Goal: Information Seeking & Learning: Learn about a topic

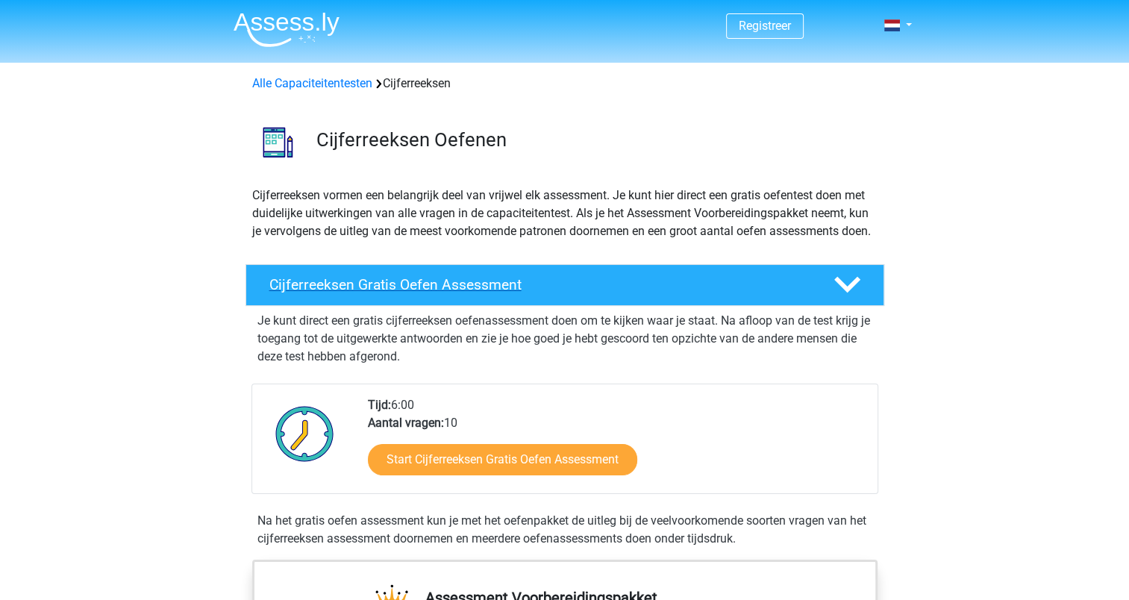
click at [851, 298] on icon at bounding box center [847, 285] width 26 height 26
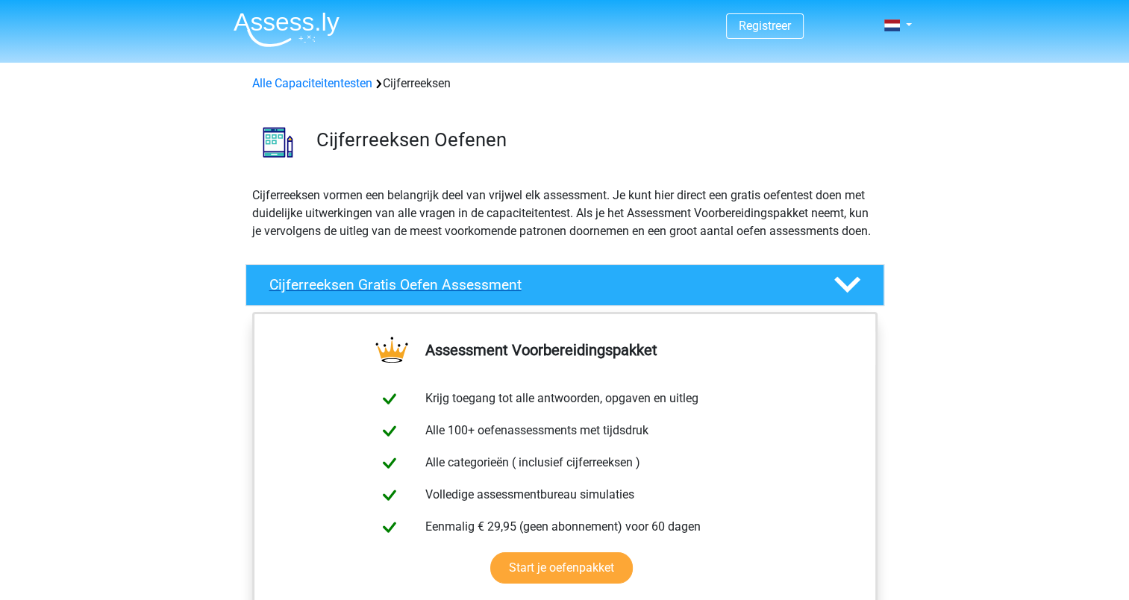
click at [850, 298] on icon at bounding box center [847, 285] width 26 height 26
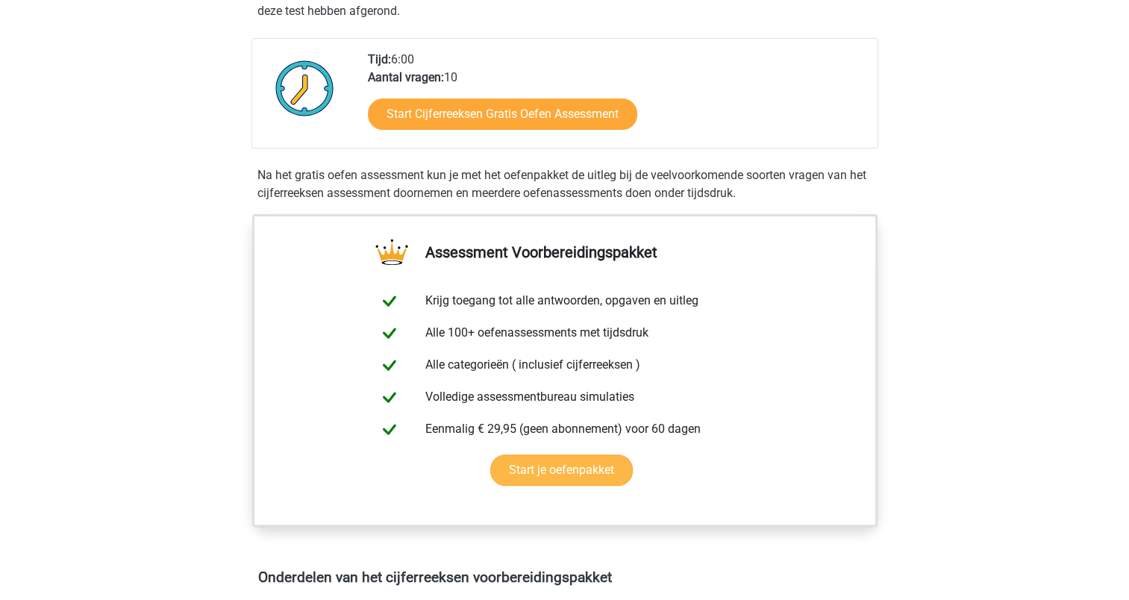
scroll to position [149, 0]
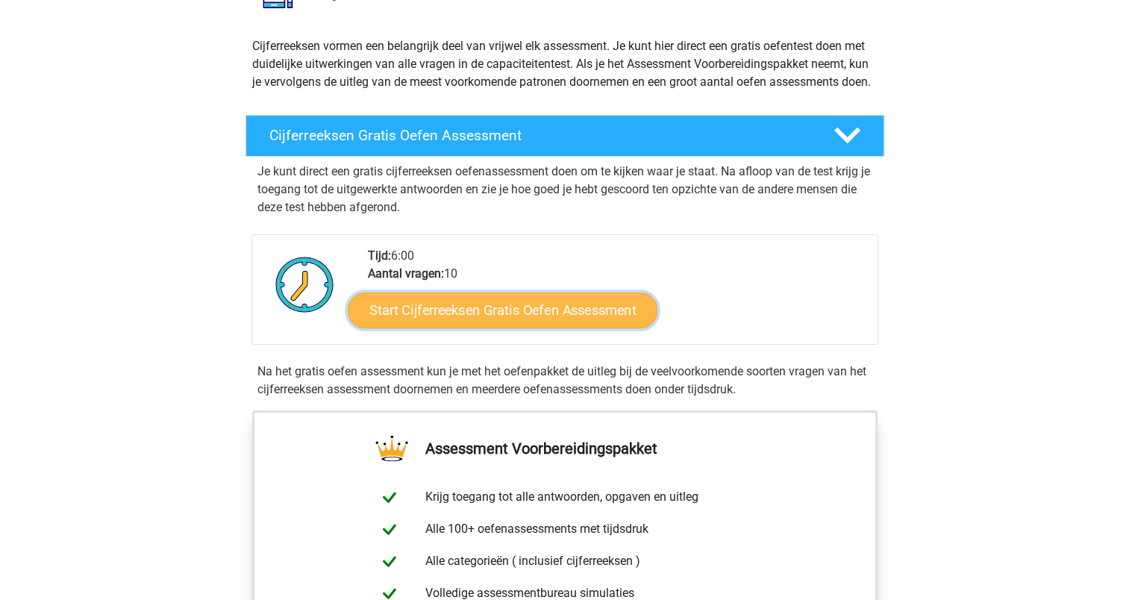
click at [469, 316] on link "Start Cijferreeksen Gratis Oefen Assessment" at bounding box center [503, 310] width 310 height 36
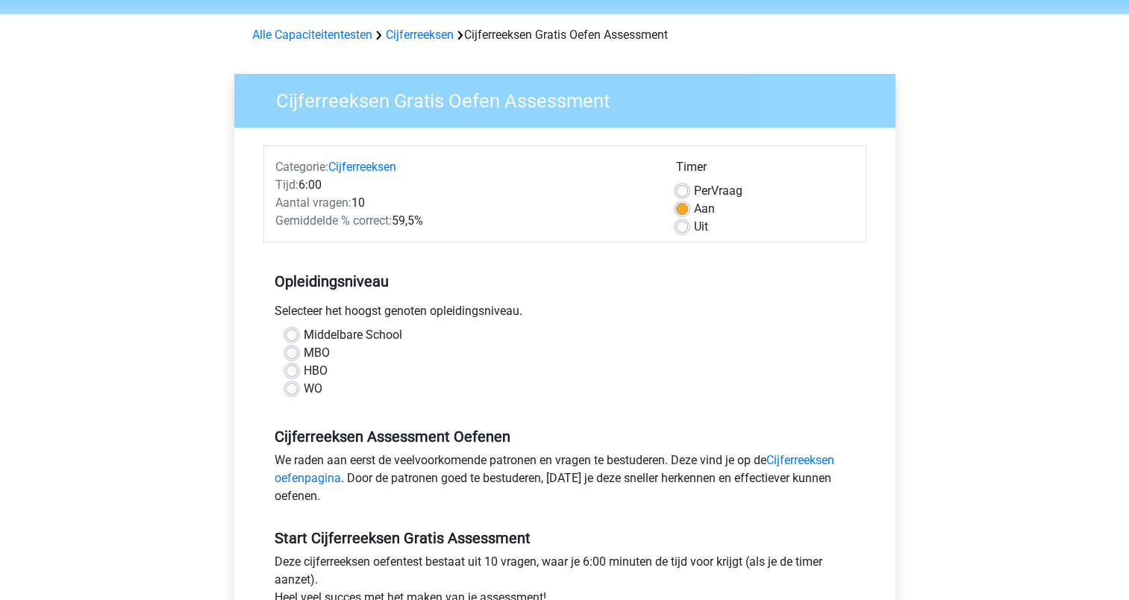
scroll to position [75, 0]
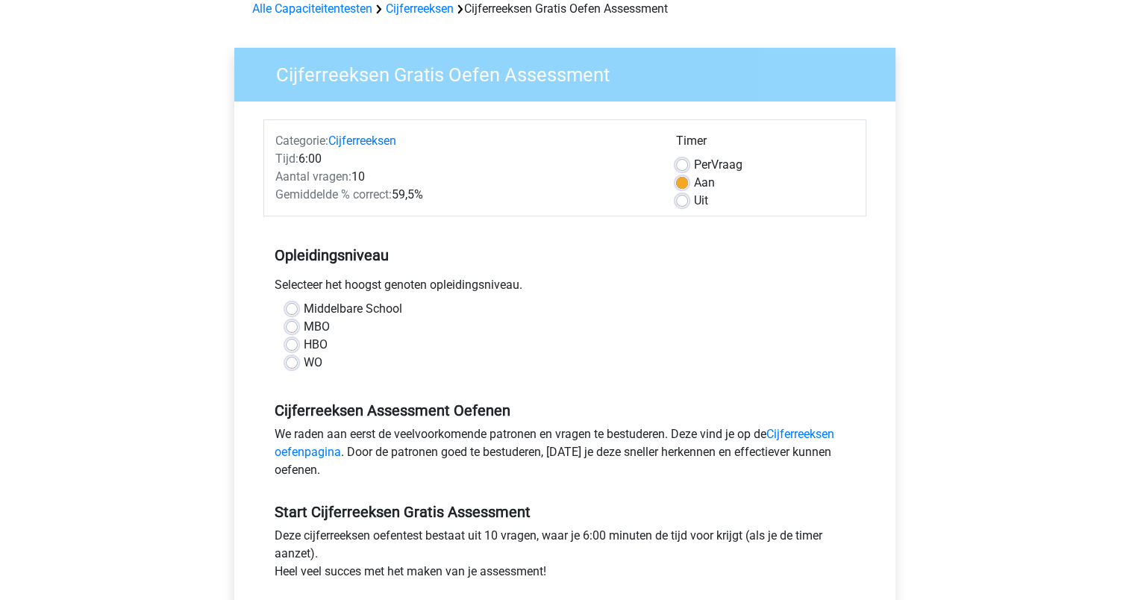
click at [304, 346] on label "HBO" at bounding box center [316, 345] width 24 height 18
click at [287, 346] on input "HBO" at bounding box center [292, 343] width 12 height 15
radio input "true"
click at [304, 367] on label "WO" at bounding box center [313, 363] width 19 height 18
click at [293, 367] on input "WO" at bounding box center [292, 361] width 12 height 15
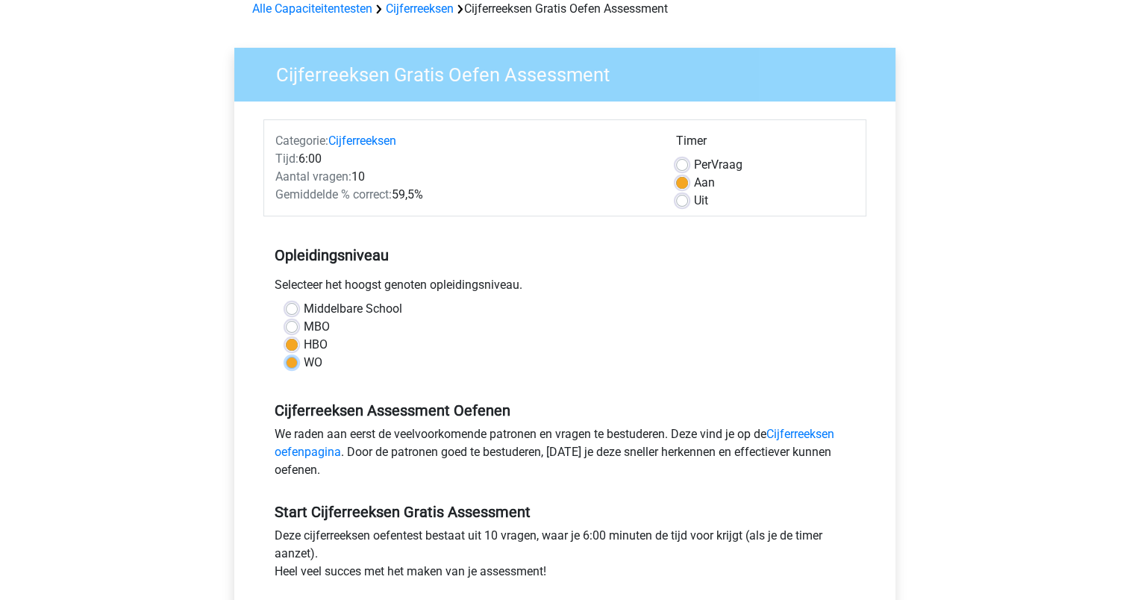
radio input "true"
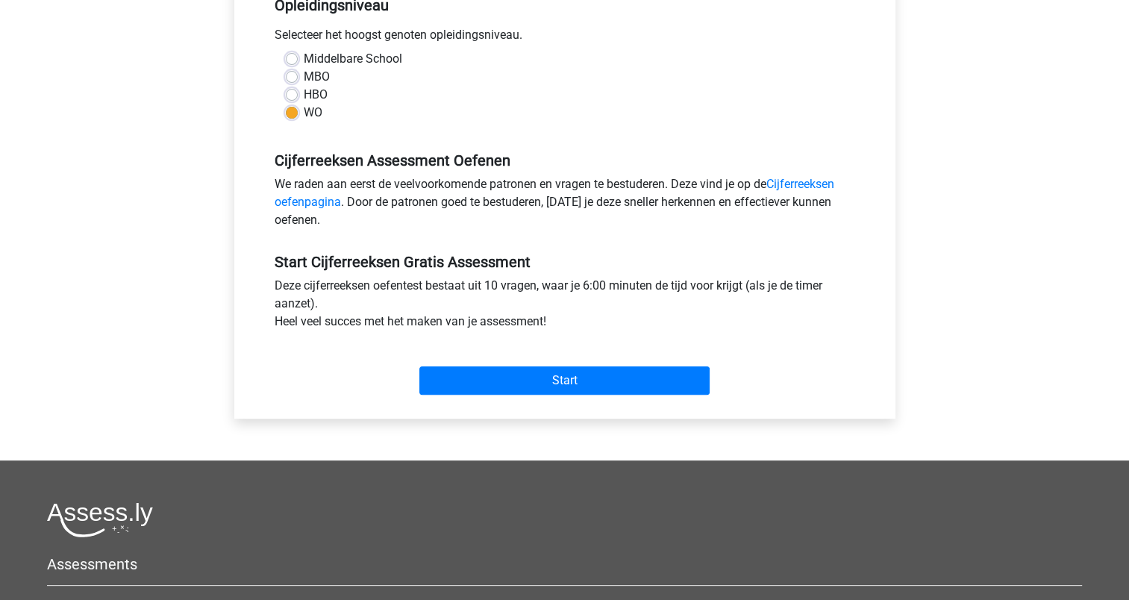
scroll to position [522, 0]
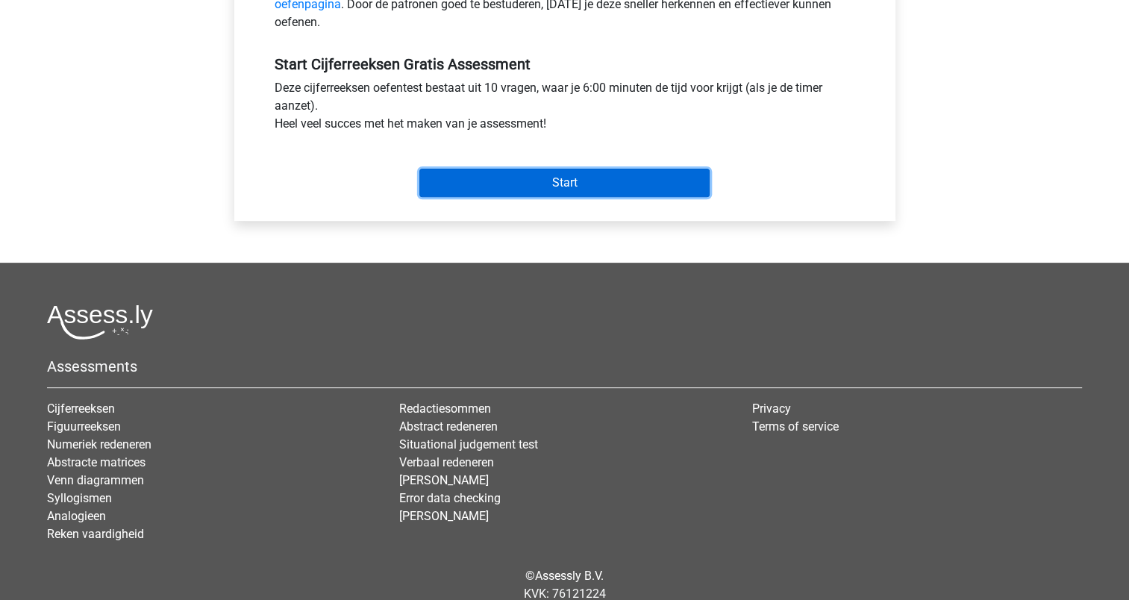
click at [582, 178] on input "Start" at bounding box center [564, 183] width 290 height 28
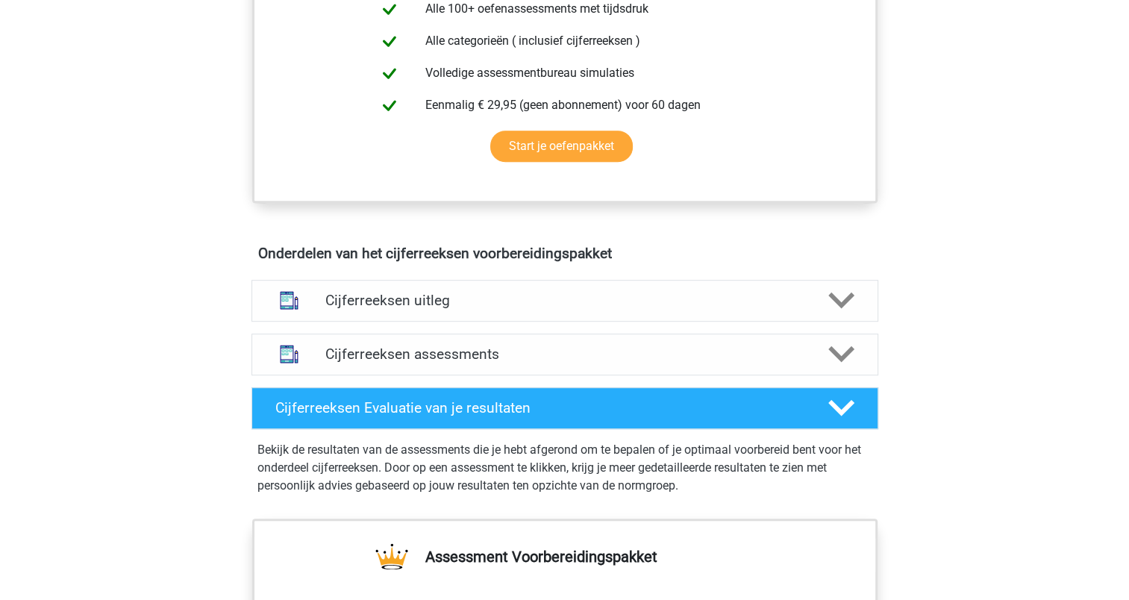
scroll to position [672, 0]
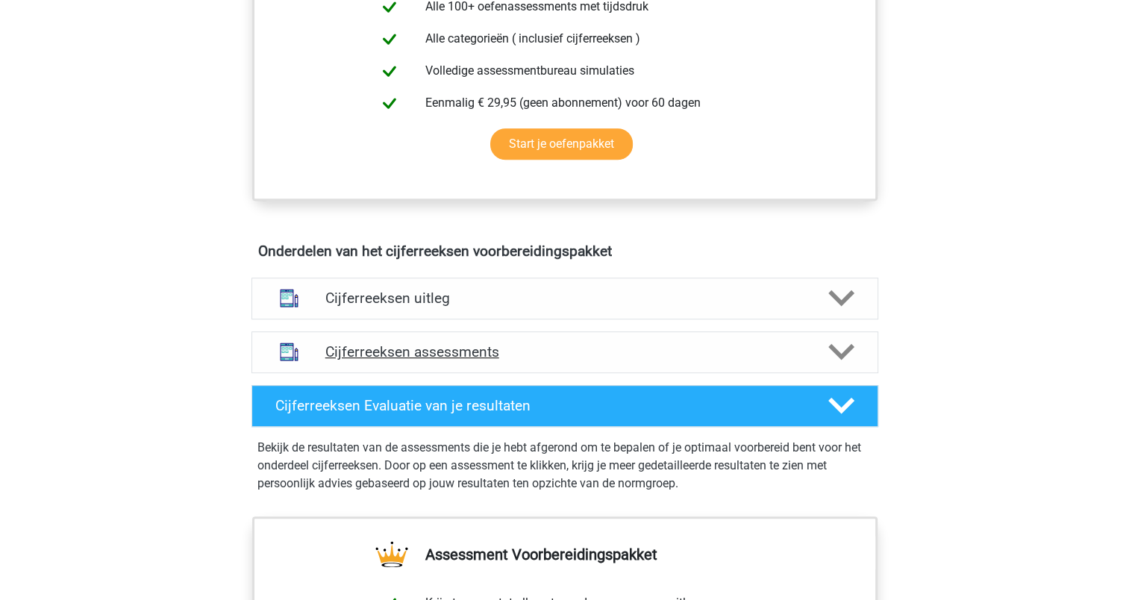
click at [581, 373] on div "Cijferreeksen assessments" at bounding box center [565, 352] width 627 height 42
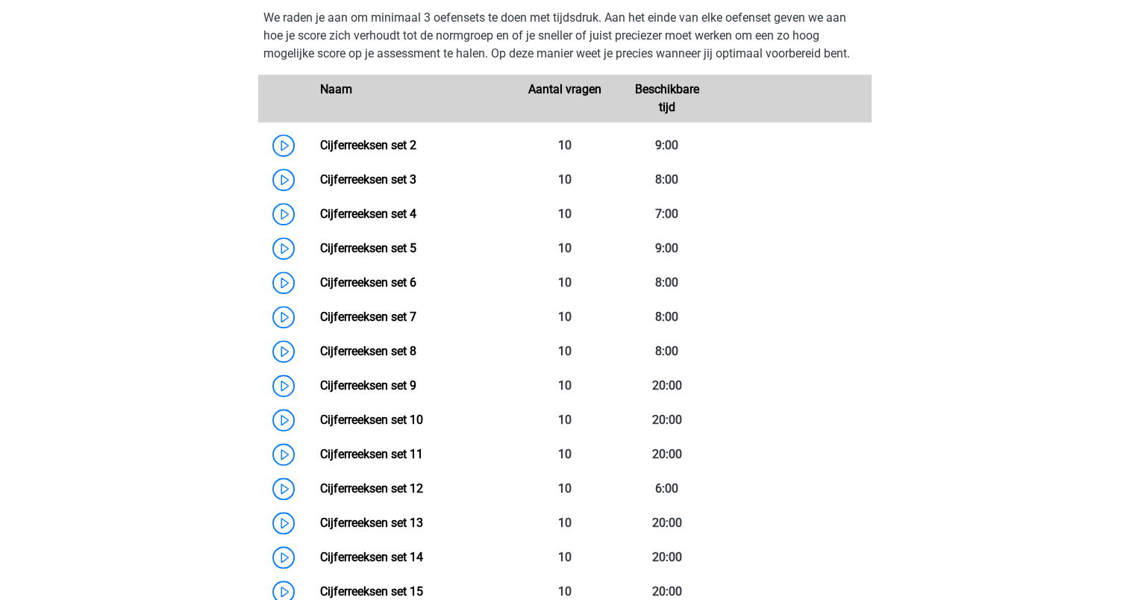
scroll to position [970, 0]
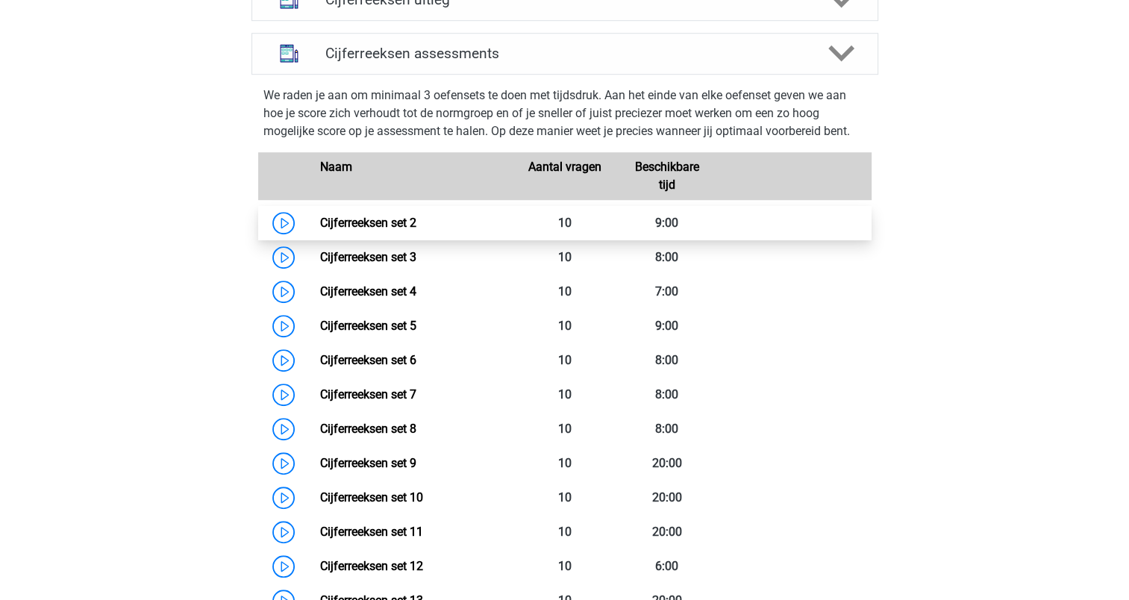
click at [387, 230] on link "Cijferreeksen set 2" at bounding box center [368, 223] width 96 height 14
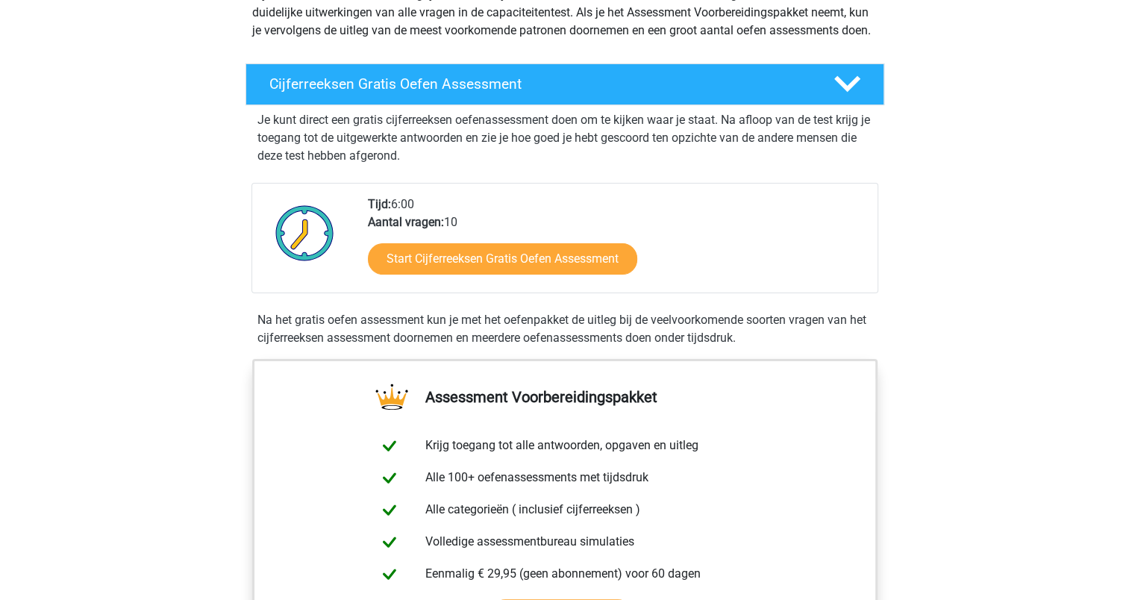
scroll to position [75, 0]
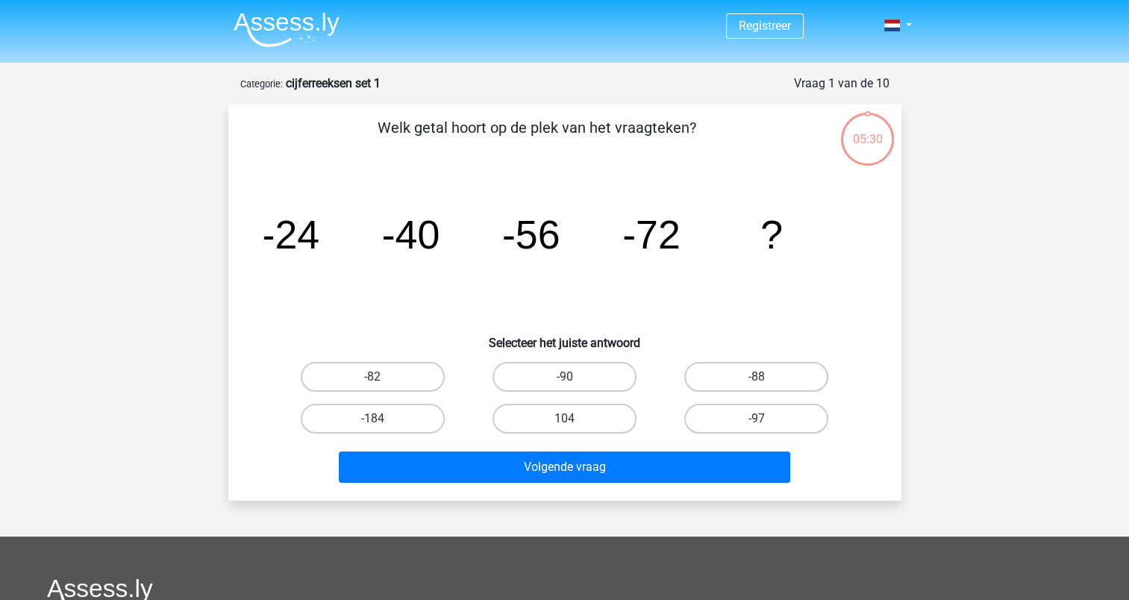
click at [758, 380] on input "-88" at bounding box center [762, 382] width 10 height 10
radio input "true"
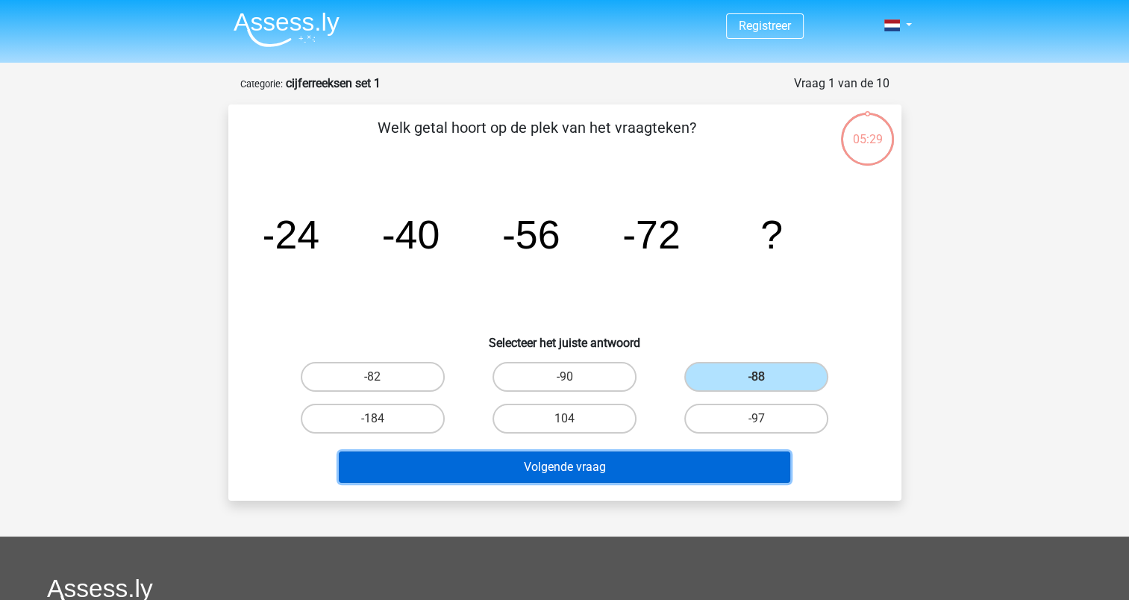
click at [577, 465] on button "Volgende vraag" at bounding box center [565, 467] width 452 height 31
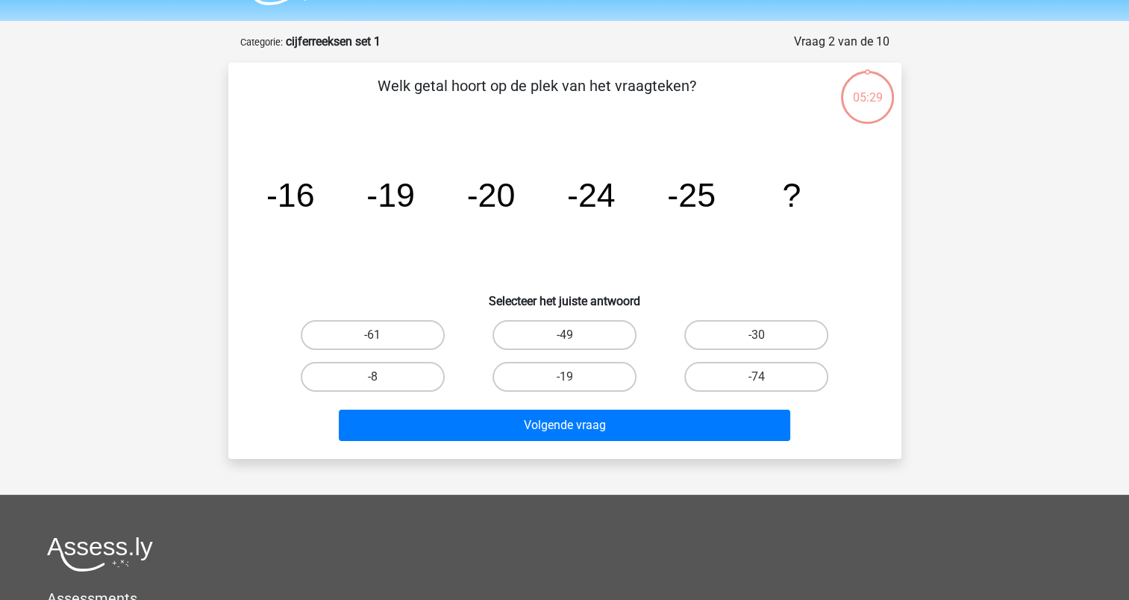
scroll to position [75, 0]
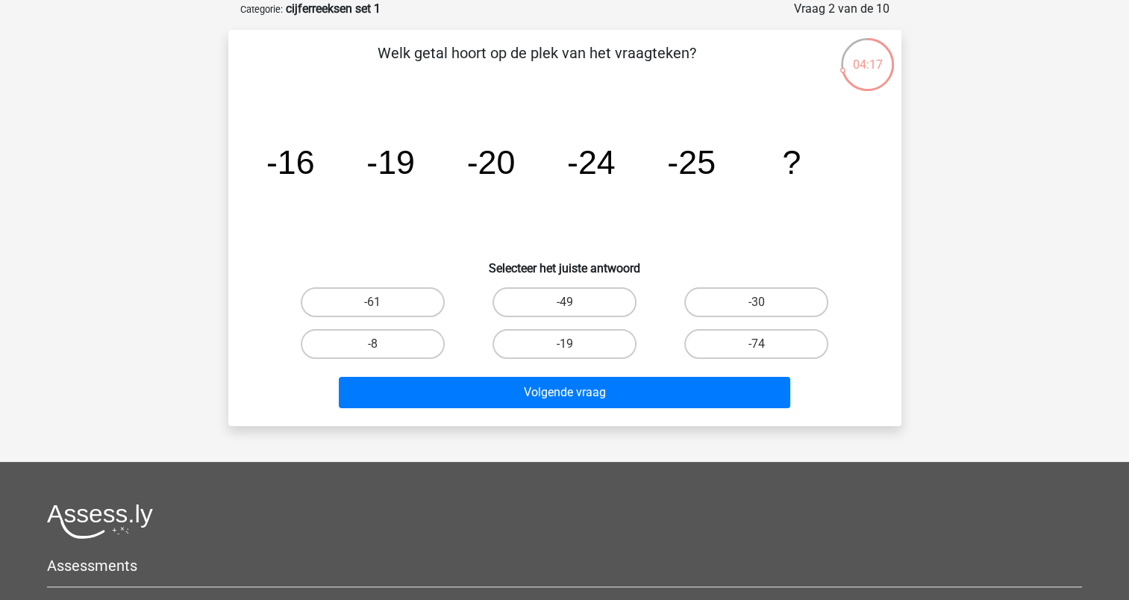
click at [757, 305] on input "-30" at bounding box center [762, 307] width 10 height 10
radio input "true"
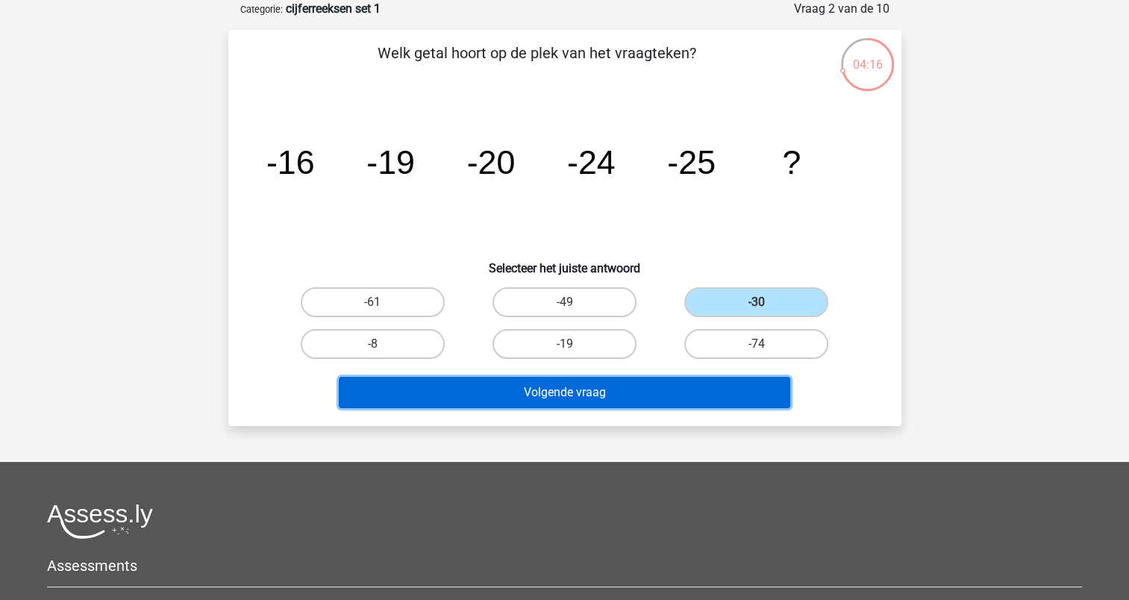
click at [547, 393] on button "Volgende vraag" at bounding box center [565, 392] width 452 height 31
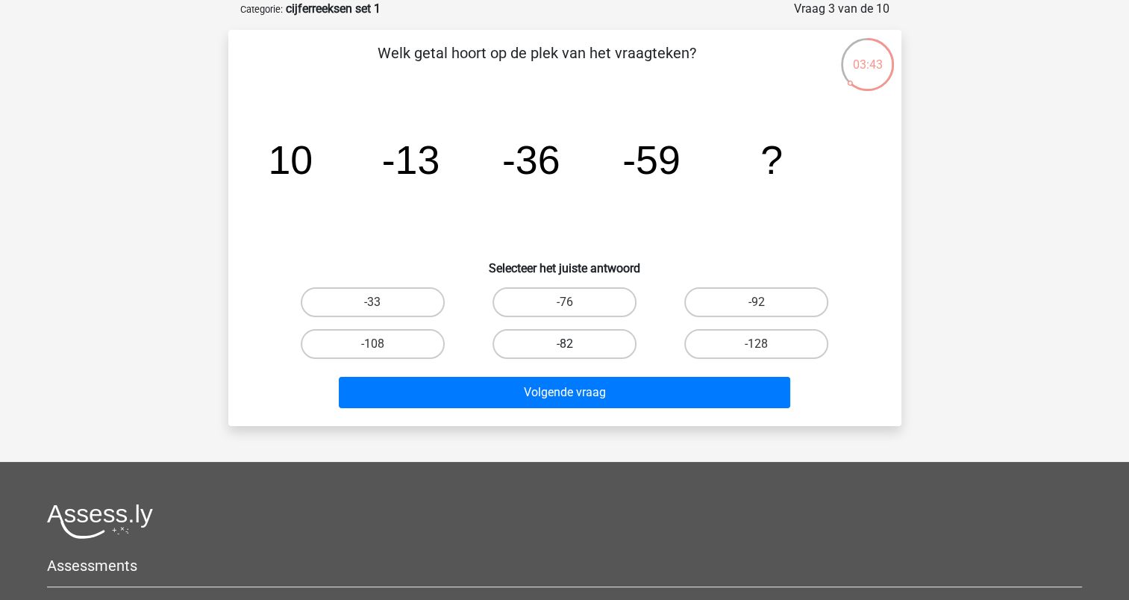
click at [575, 352] on label "-82" at bounding box center [565, 344] width 144 height 30
click at [574, 352] on input "-82" at bounding box center [569, 349] width 10 height 10
radio input "true"
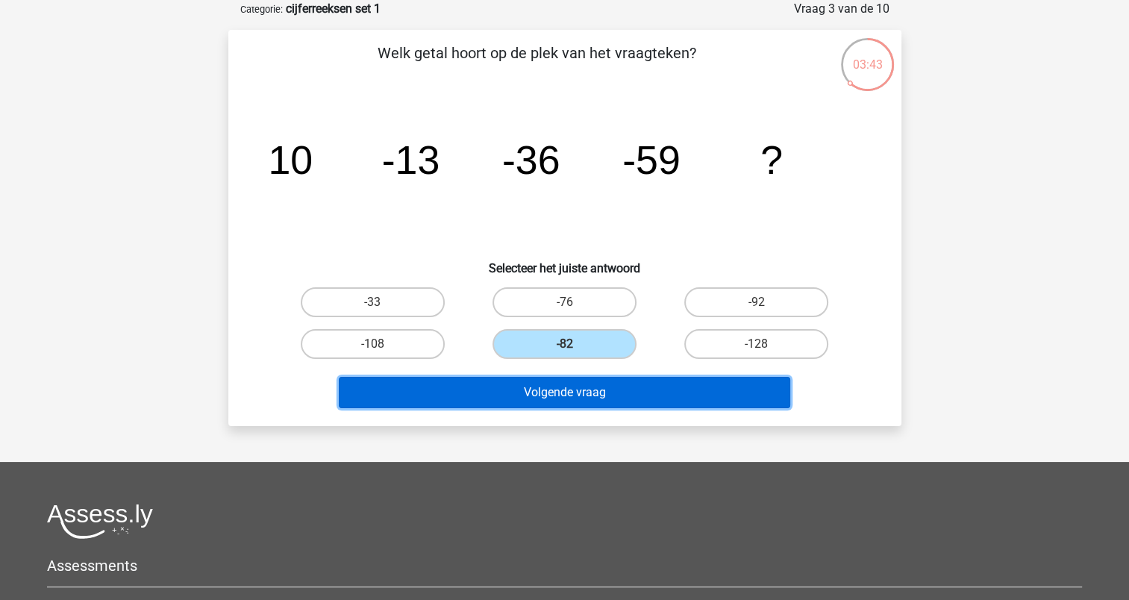
click at [591, 389] on button "Volgende vraag" at bounding box center [565, 392] width 452 height 31
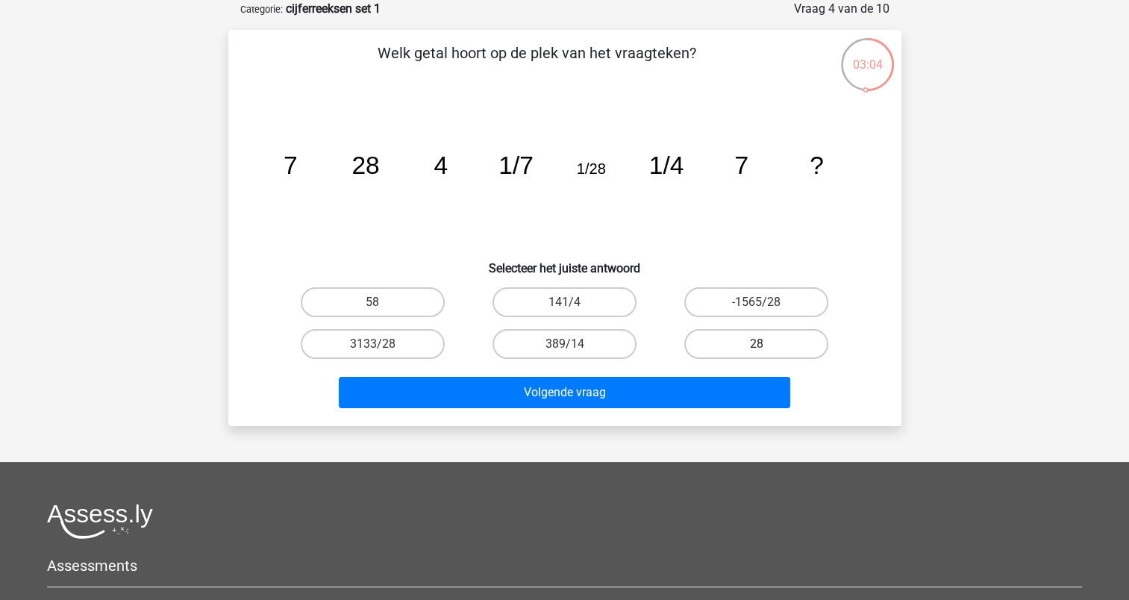
click at [772, 340] on label "28" at bounding box center [756, 344] width 144 height 30
click at [766, 344] on input "28" at bounding box center [762, 349] width 10 height 10
radio input "true"
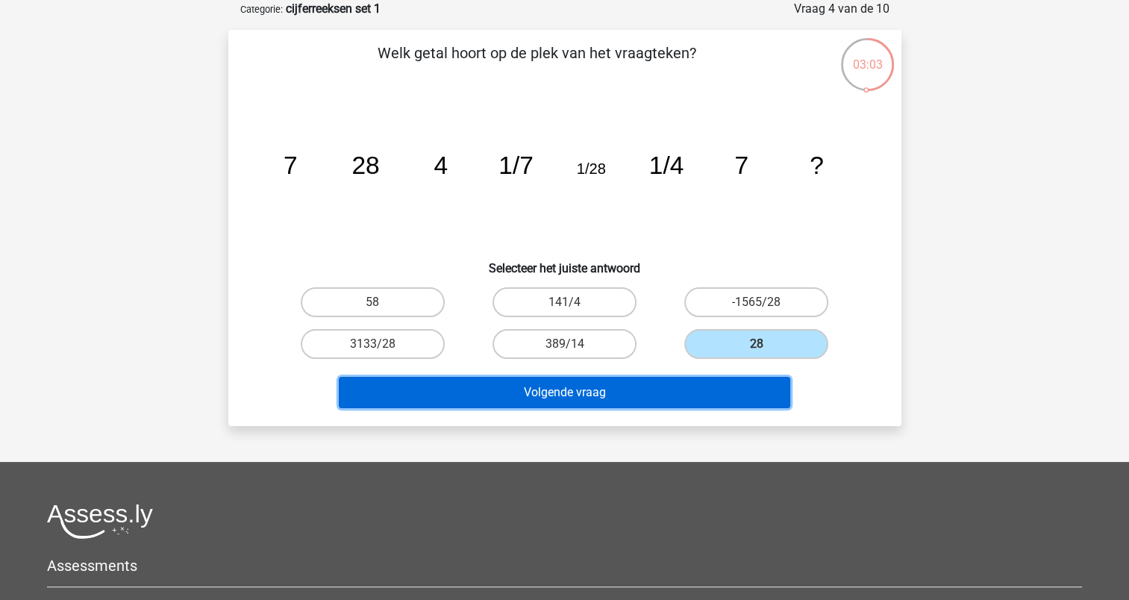
click at [658, 392] on button "Volgende vraag" at bounding box center [565, 392] width 452 height 31
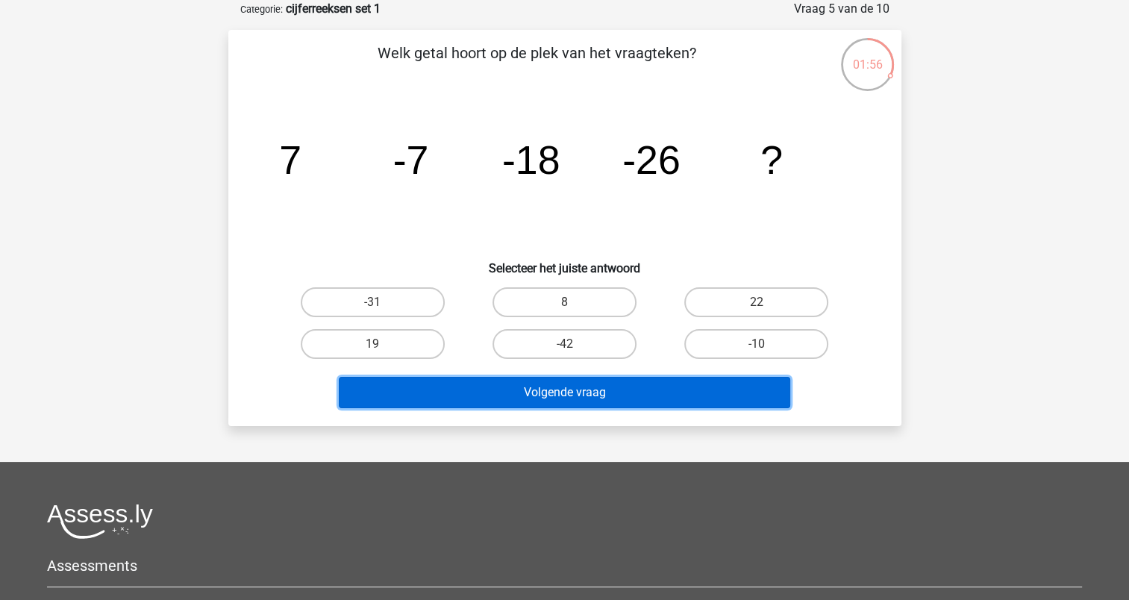
click at [587, 385] on button "Volgende vraag" at bounding box center [565, 392] width 452 height 31
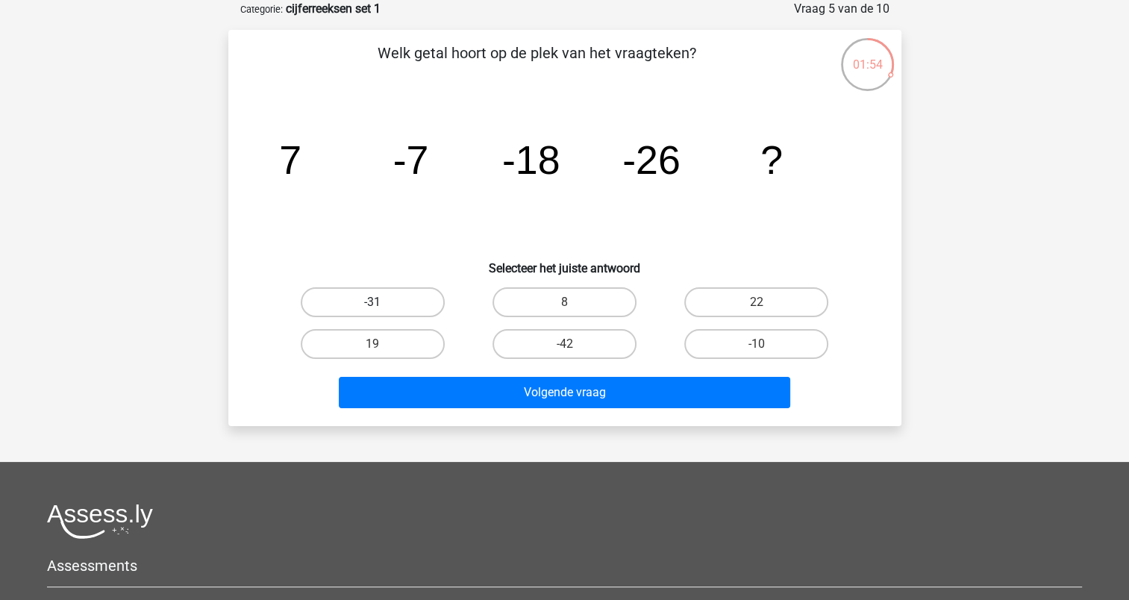
click at [405, 307] on label "-31" at bounding box center [373, 302] width 144 height 30
click at [382, 307] on input "-31" at bounding box center [377, 307] width 10 height 10
radio input "true"
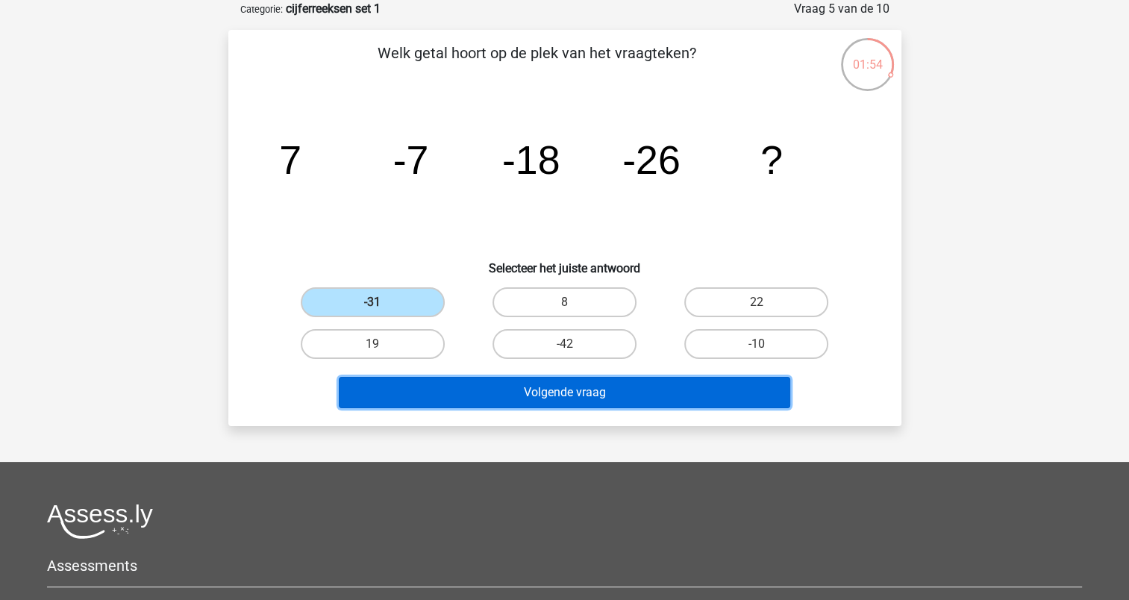
click at [600, 388] on button "Volgende vraag" at bounding box center [565, 392] width 452 height 31
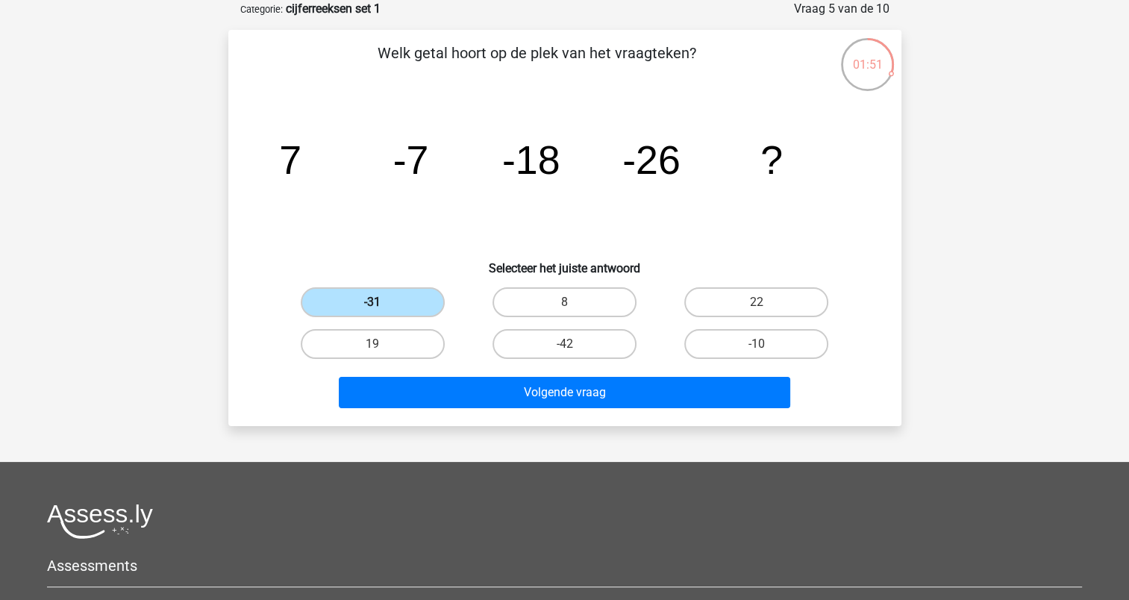
click at [406, 299] on label "-31" at bounding box center [373, 302] width 144 height 30
click at [382, 302] on input "-31" at bounding box center [377, 307] width 10 height 10
click at [401, 293] on label "-31" at bounding box center [373, 302] width 144 height 30
click at [382, 302] on input "-31" at bounding box center [377, 307] width 10 height 10
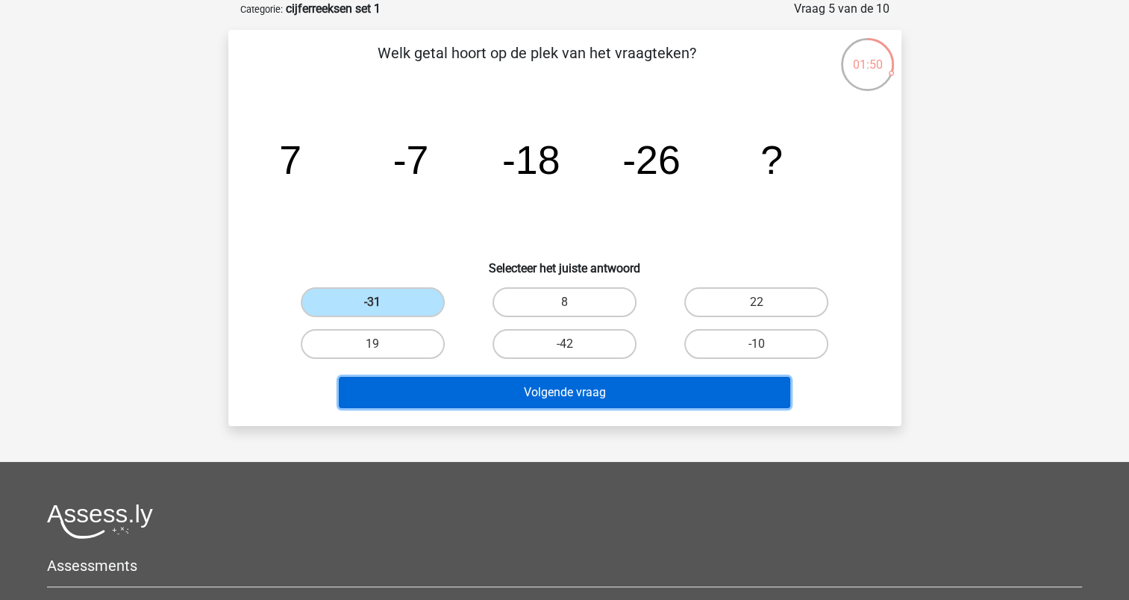
click at [605, 385] on button "Volgende vraag" at bounding box center [565, 392] width 452 height 31
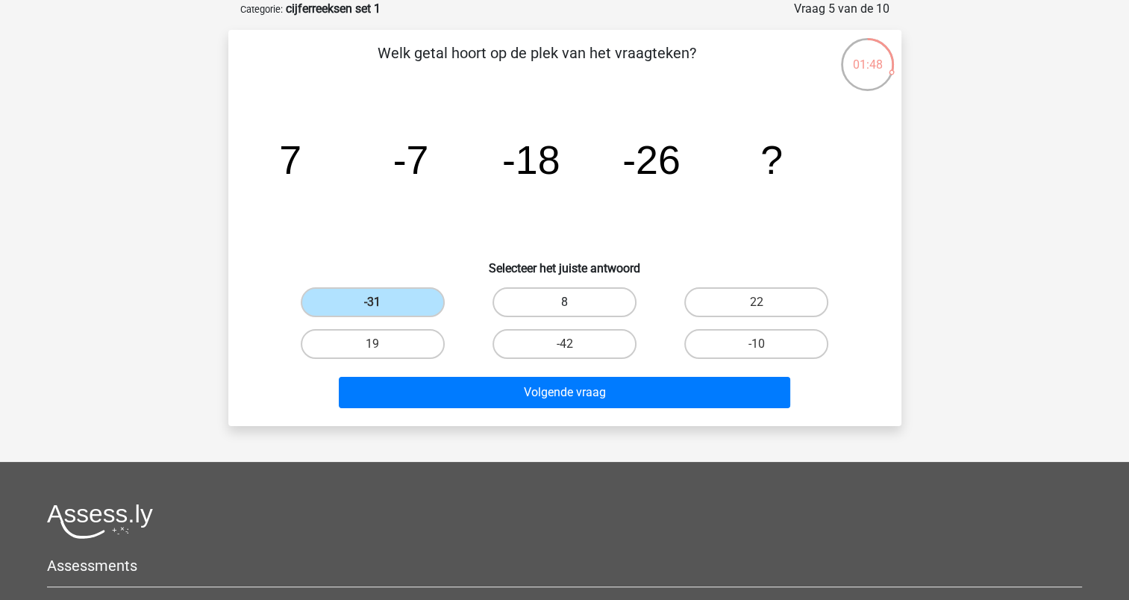
click at [582, 296] on label "8" at bounding box center [565, 302] width 144 height 30
click at [574, 302] on input "8" at bounding box center [569, 307] width 10 height 10
radio input "true"
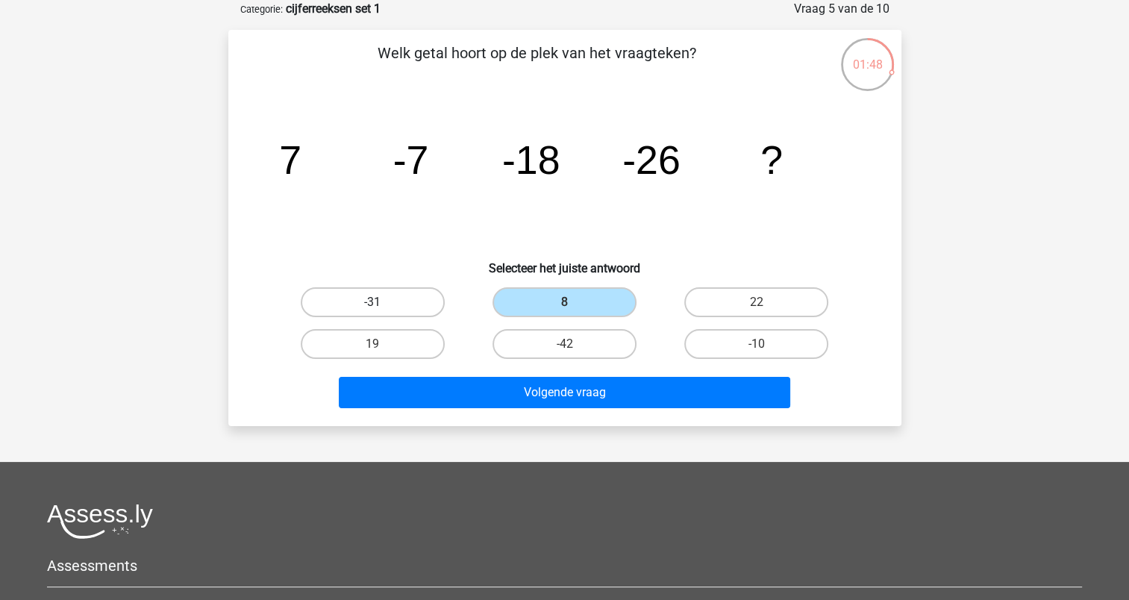
click at [405, 310] on label "-31" at bounding box center [373, 302] width 144 height 30
click at [382, 310] on input "-31" at bounding box center [377, 307] width 10 height 10
radio input "true"
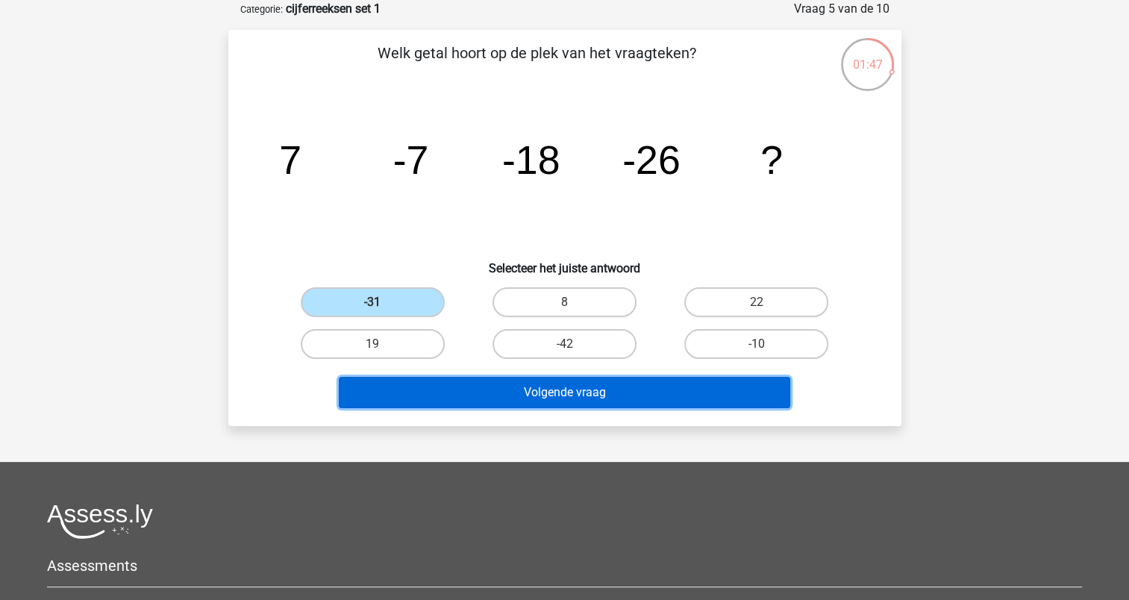
click at [612, 392] on button "Volgende vraag" at bounding box center [565, 392] width 452 height 31
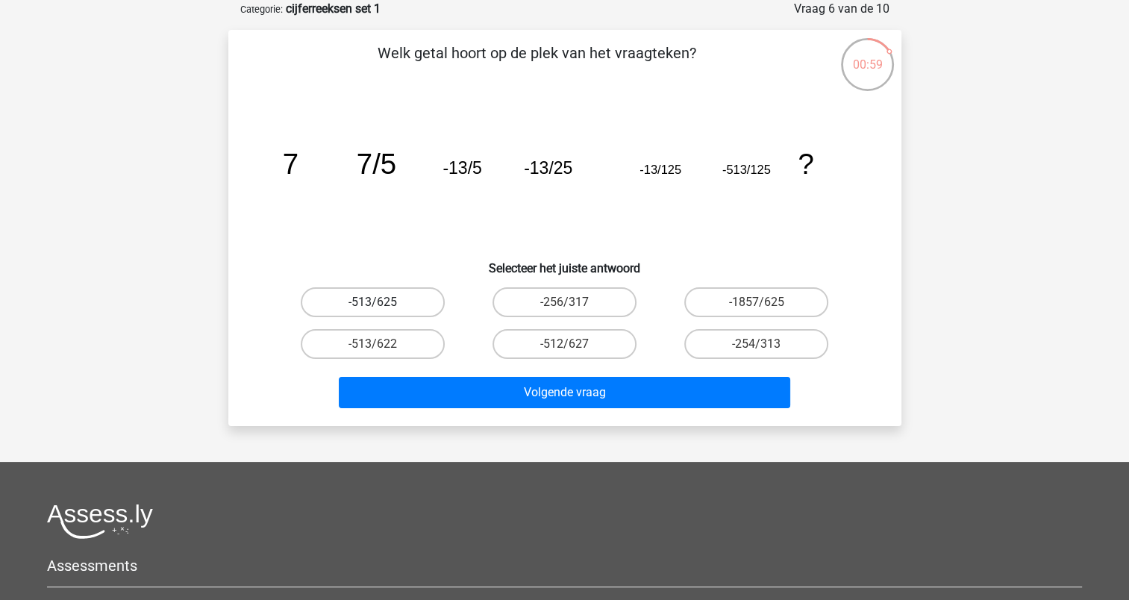
click at [374, 296] on label "-513/625" at bounding box center [373, 302] width 144 height 30
click at [374, 302] on input "-513/625" at bounding box center [377, 307] width 10 height 10
radio input "true"
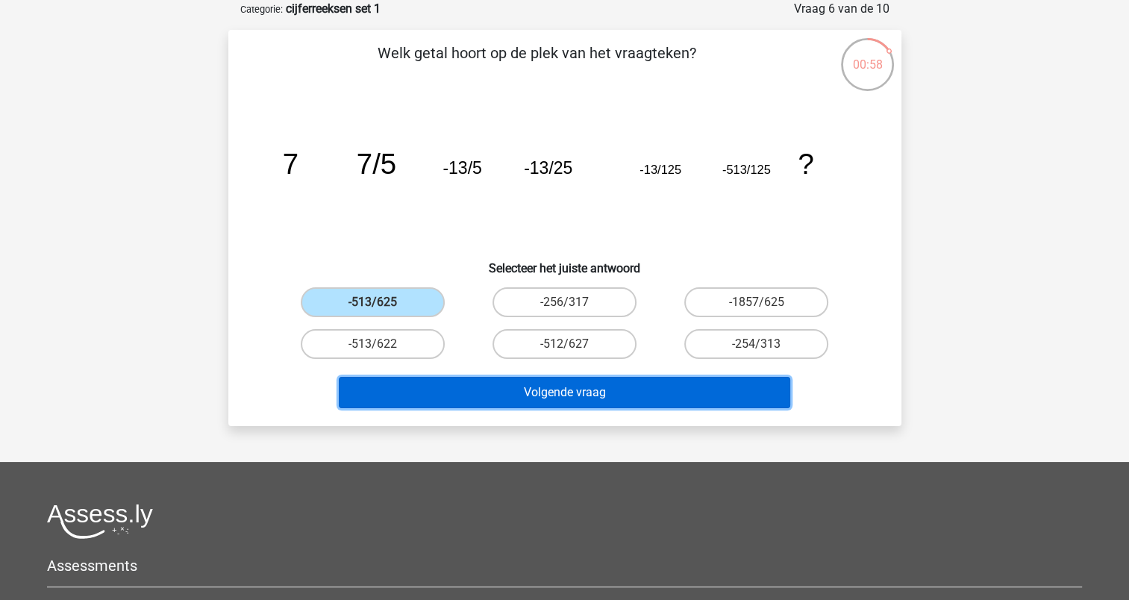
click at [600, 401] on button "Volgende vraag" at bounding box center [565, 392] width 452 height 31
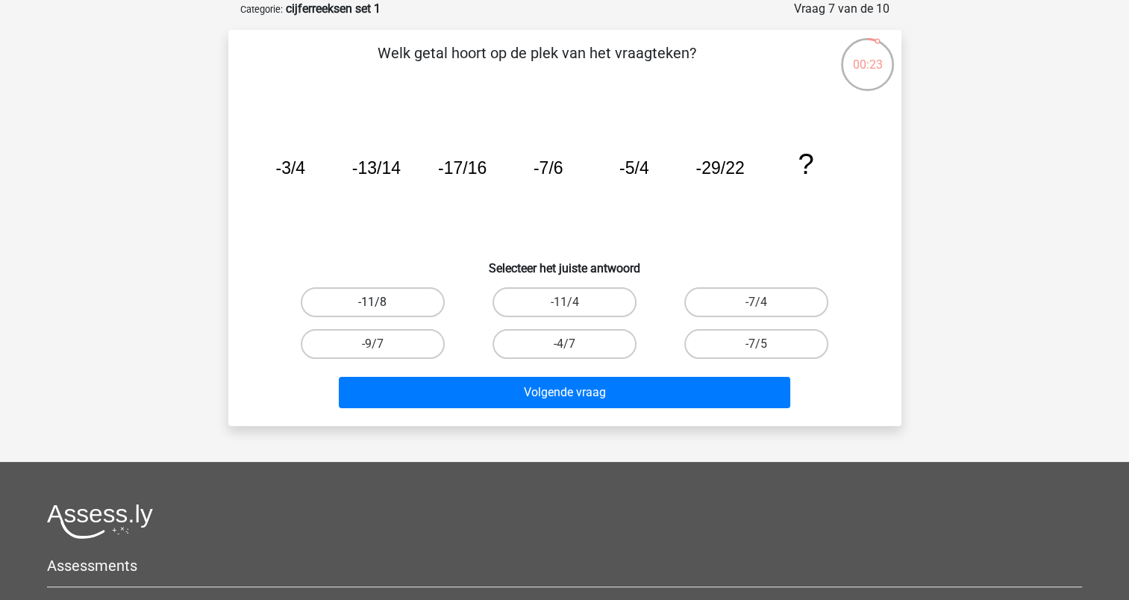
click at [398, 305] on label "-11/8" at bounding box center [373, 302] width 144 height 30
click at [382, 305] on input "-11/8" at bounding box center [377, 307] width 10 height 10
radio input "true"
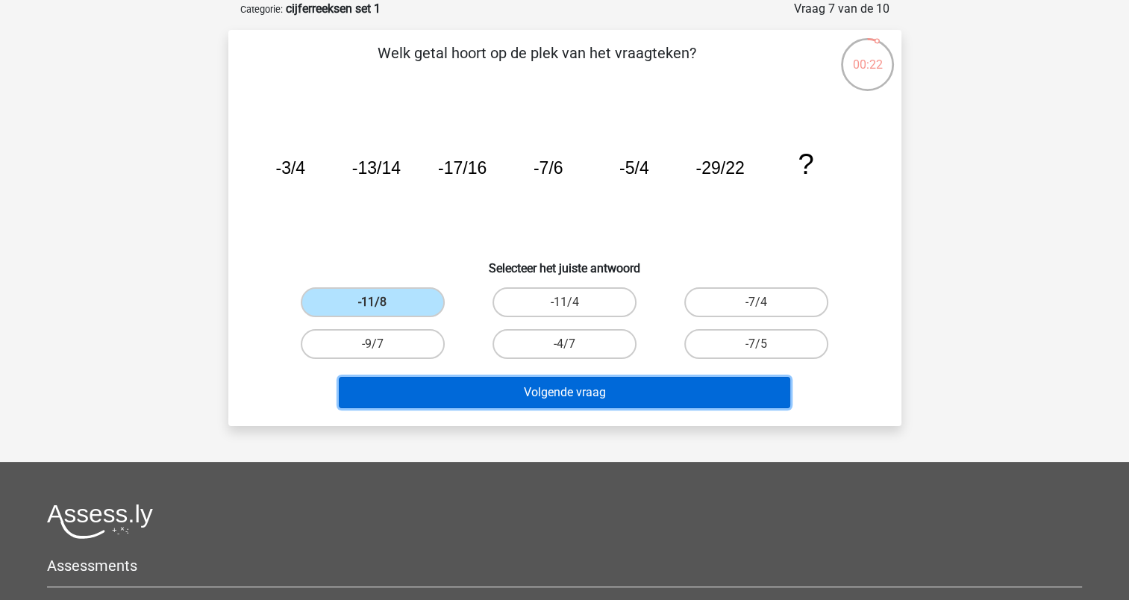
click at [543, 387] on button "Volgende vraag" at bounding box center [565, 392] width 452 height 31
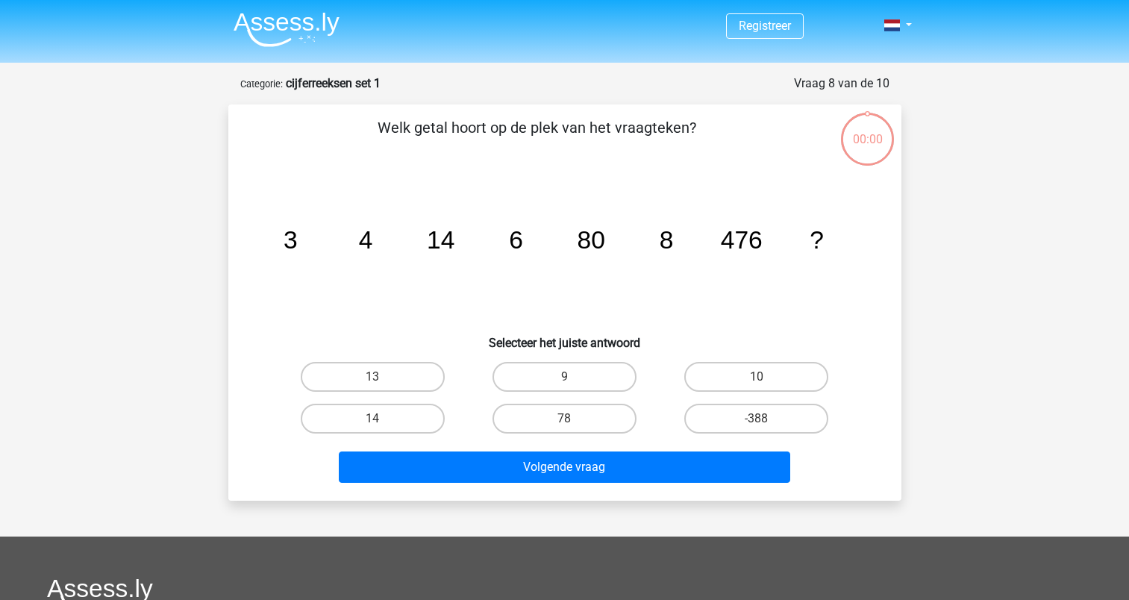
scroll to position [75, 0]
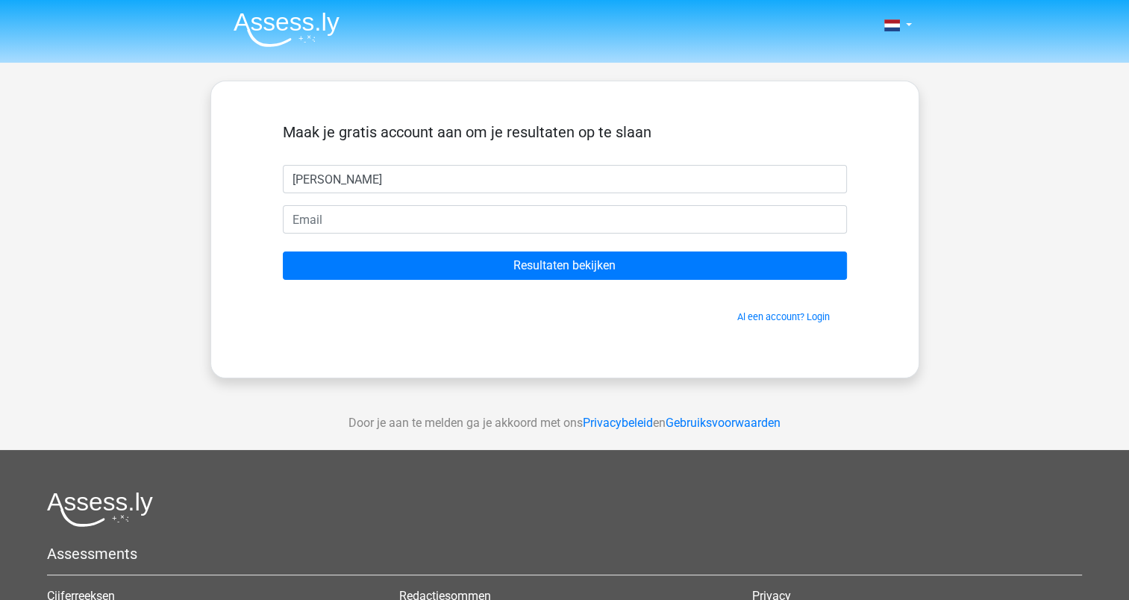
type input "[PERSON_NAME]"
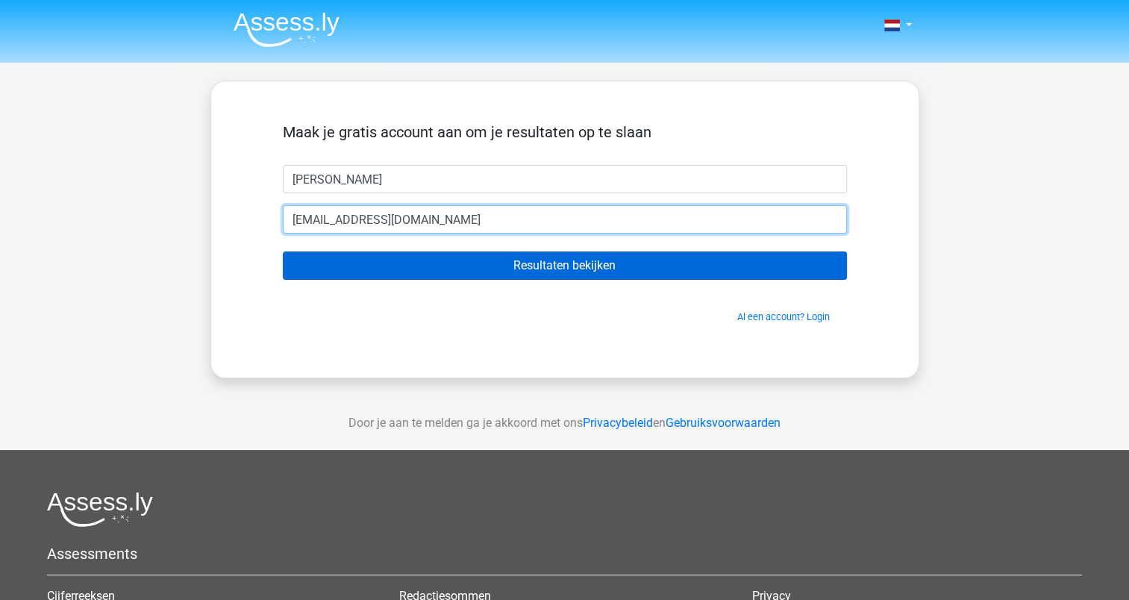
type input "[EMAIL_ADDRESS][DOMAIN_NAME]"
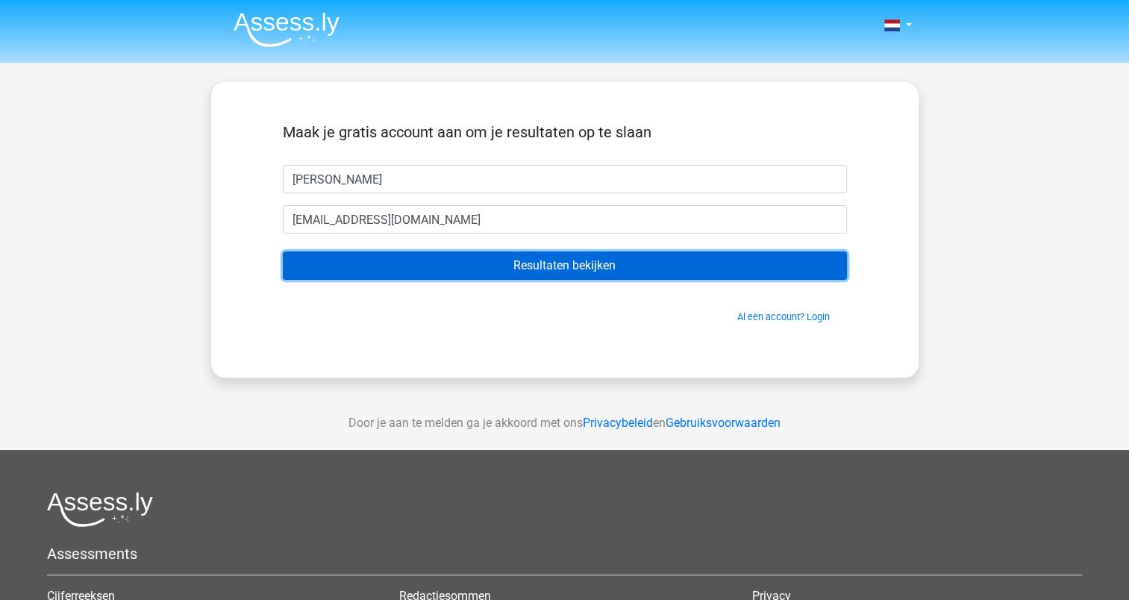
click at [583, 272] on input "Resultaten bekijken" at bounding box center [565, 266] width 564 height 28
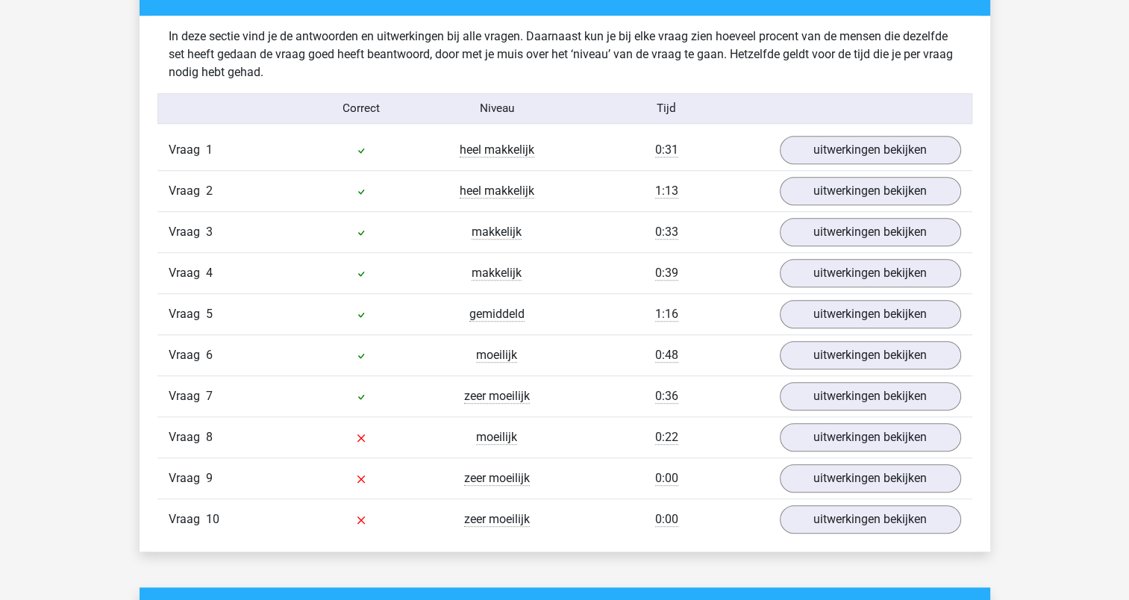
scroll to position [1194, 0]
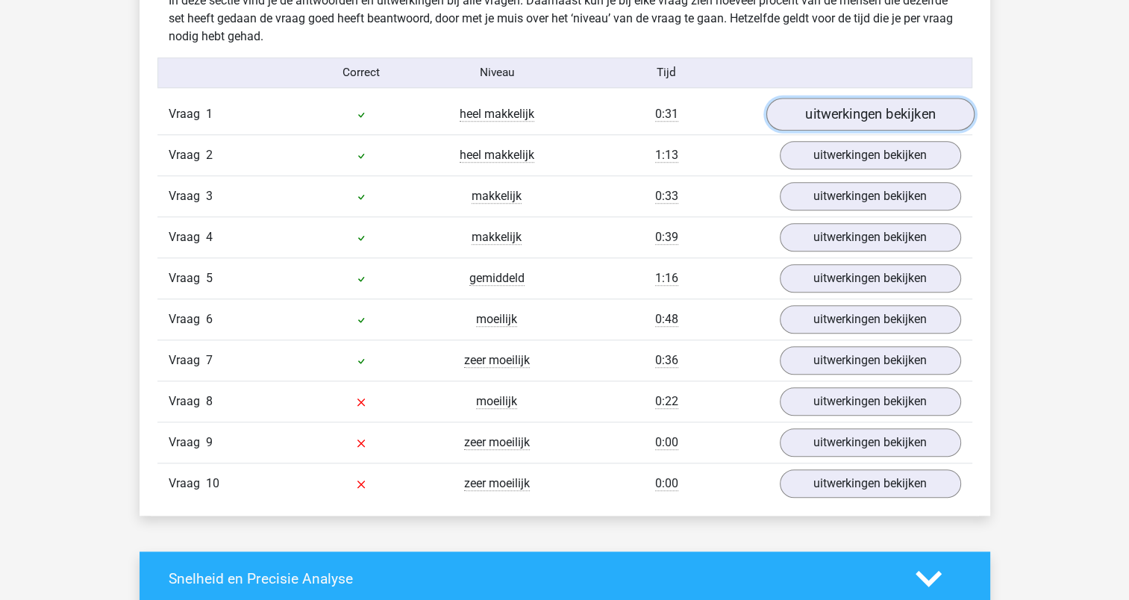
click at [871, 119] on link "uitwerkingen bekijken" at bounding box center [870, 114] width 208 height 33
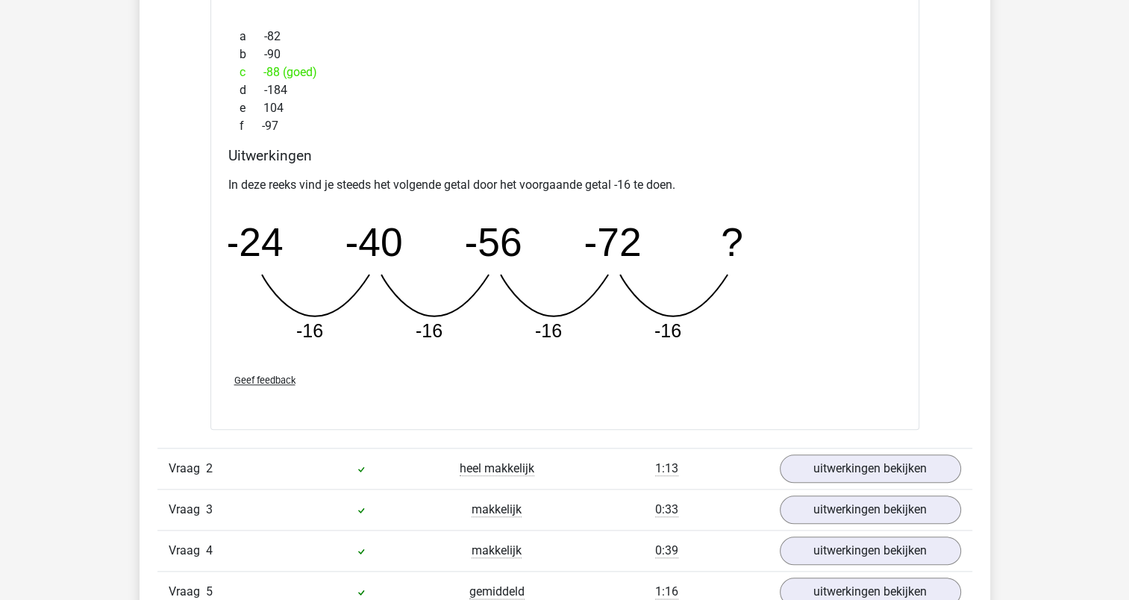
scroll to position [1567, 0]
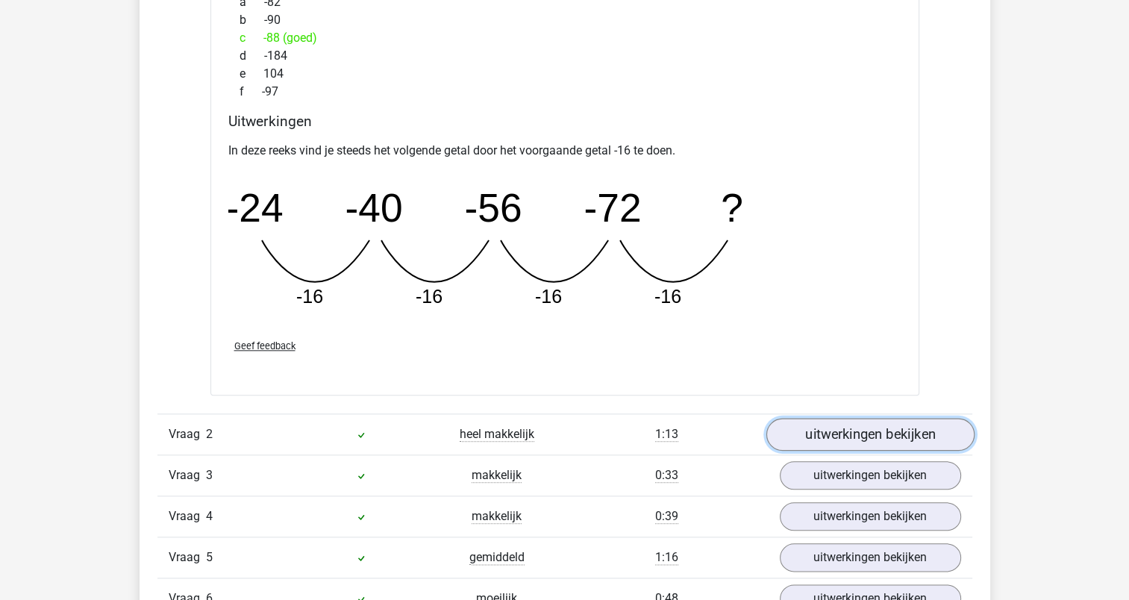
click at [901, 430] on link "uitwerkingen bekijken" at bounding box center [870, 434] width 208 height 33
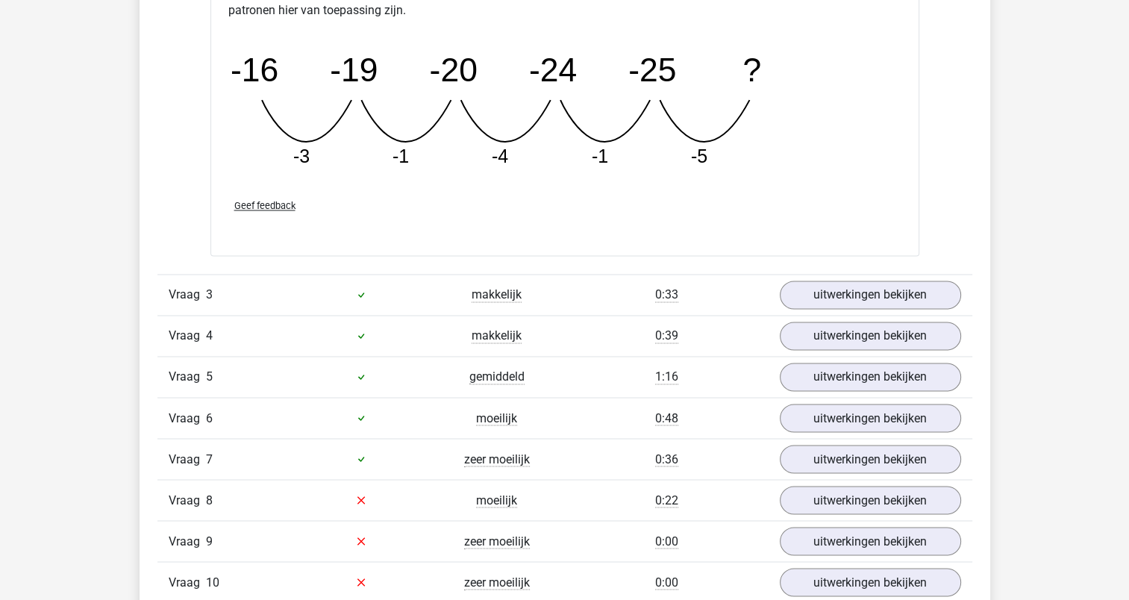
scroll to position [2463, 0]
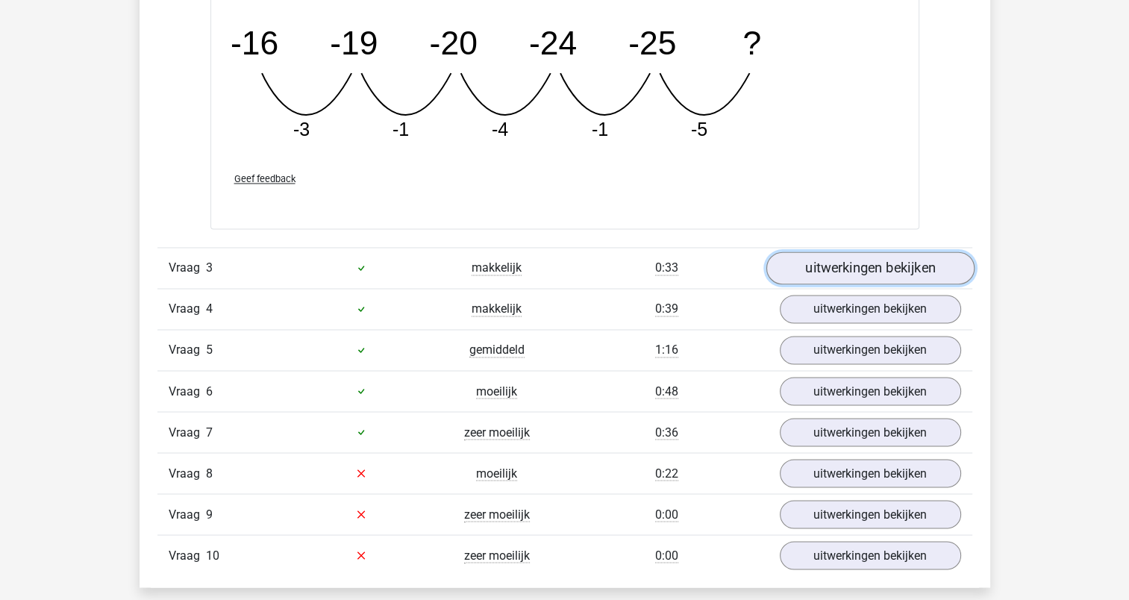
click at [861, 273] on link "uitwerkingen bekijken" at bounding box center [870, 268] width 208 height 33
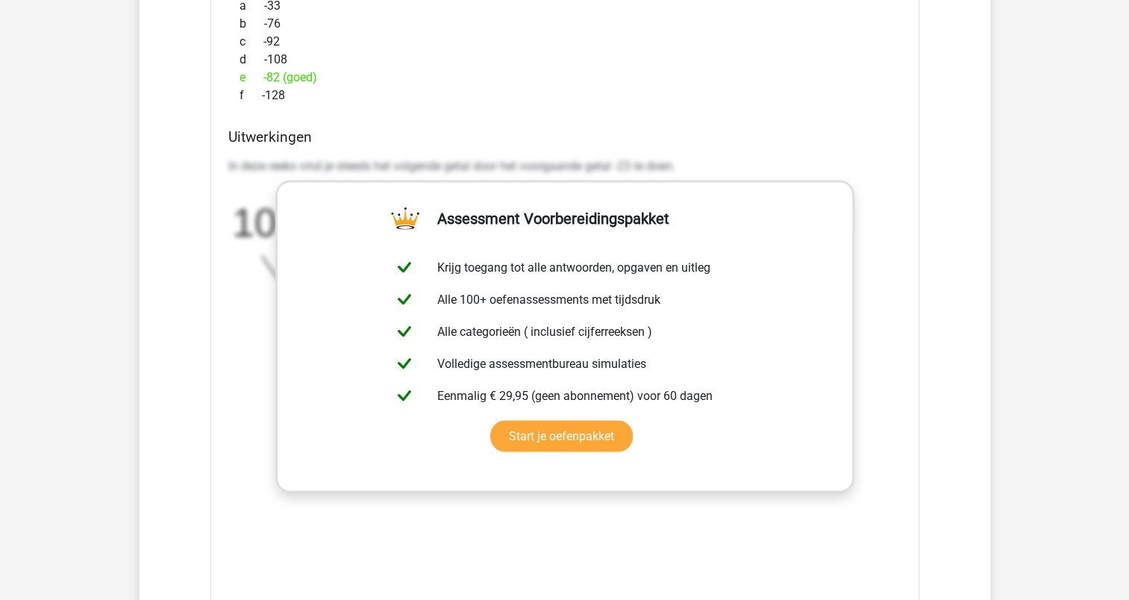
scroll to position [3284, 0]
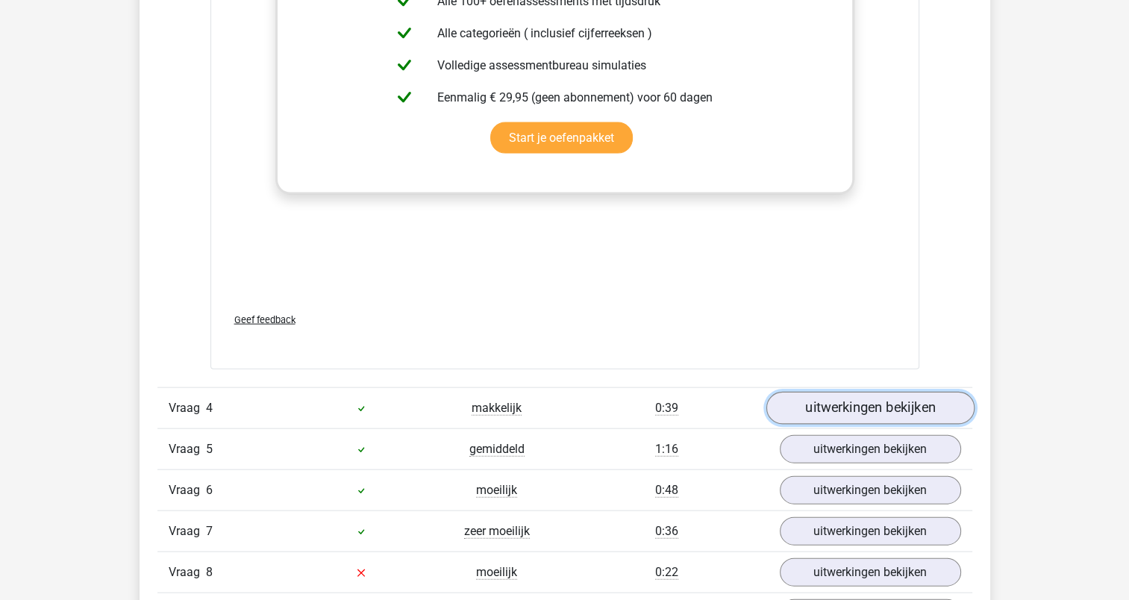
click at [896, 405] on link "uitwerkingen bekijken" at bounding box center [870, 408] width 208 height 33
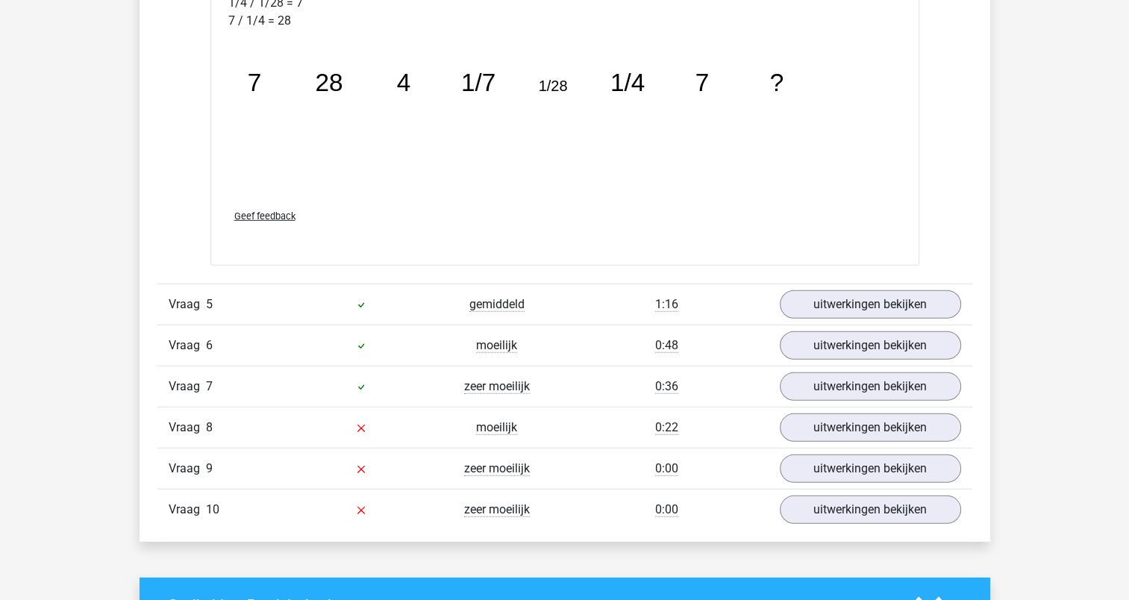
scroll to position [4254, 0]
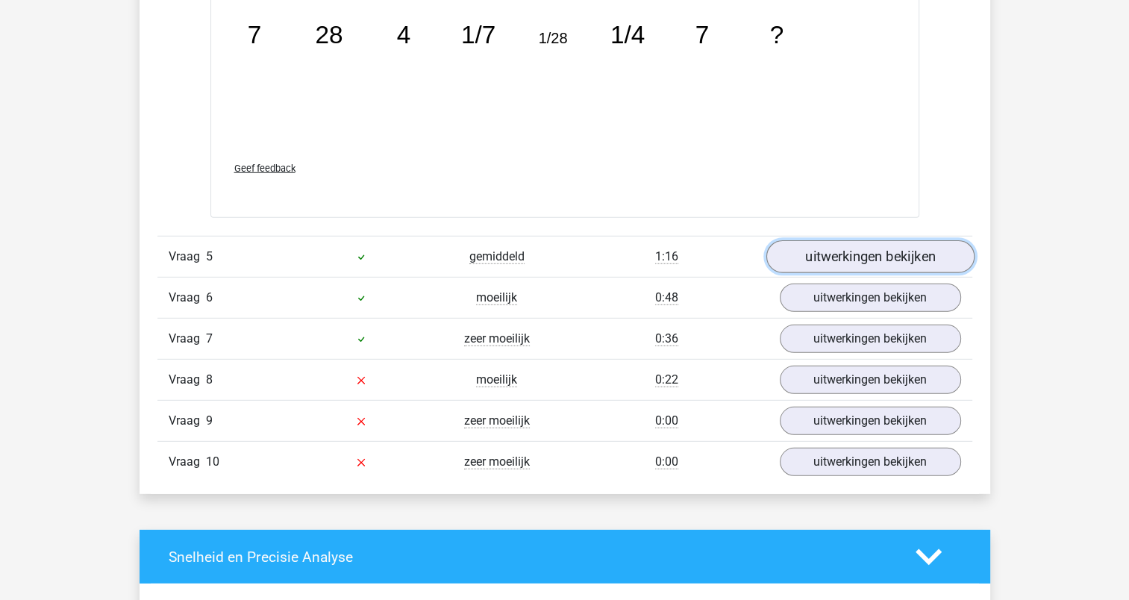
click at [844, 263] on link "uitwerkingen bekijken" at bounding box center [870, 256] width 208 height 33
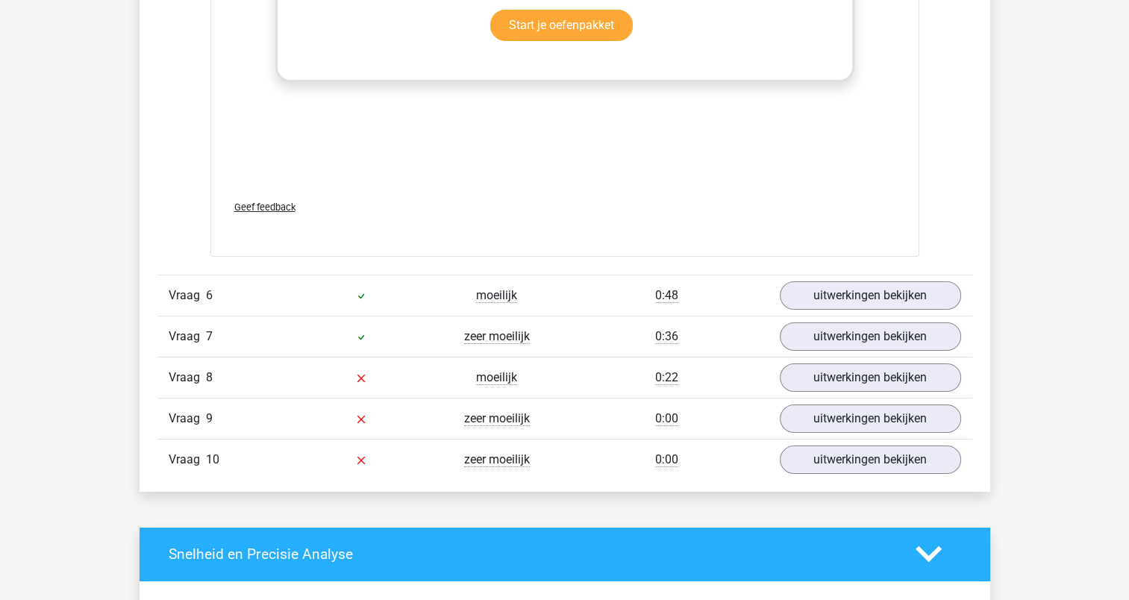
scroll to position [5224, 0]
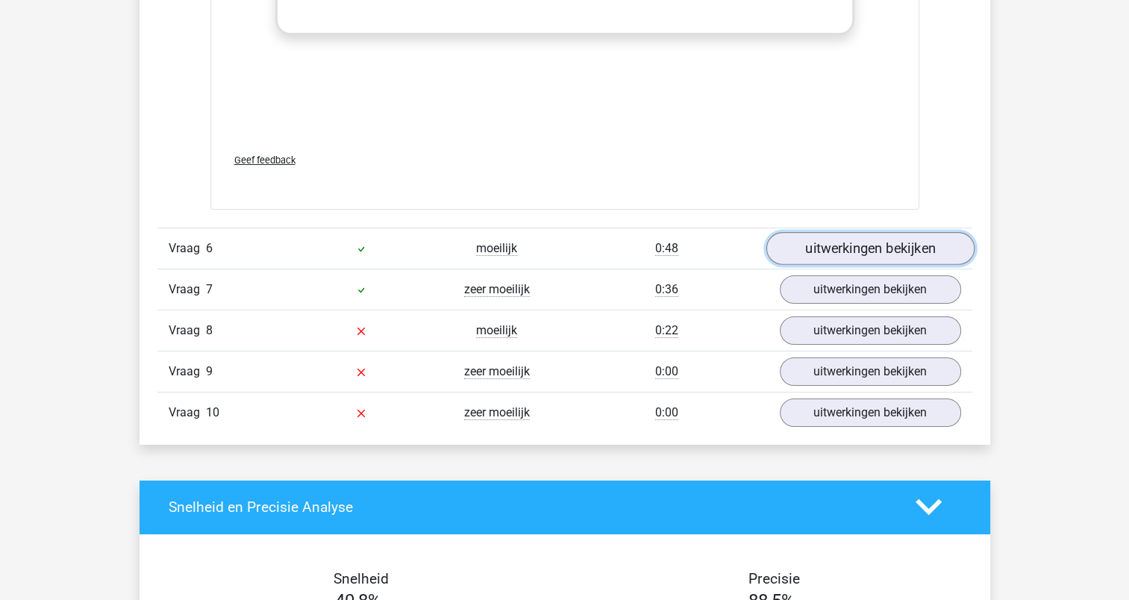
click at [850, 247] on link "uitwerkingen bekijken" at bounding box center [870, 248] width 208 height 33
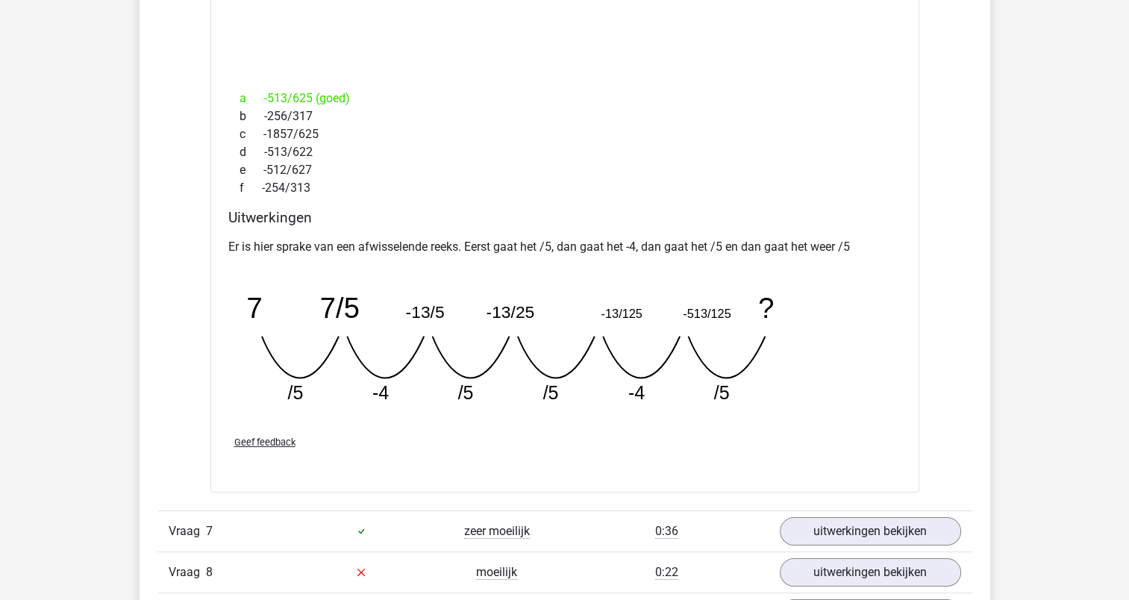
scroll to position [5747, 0]
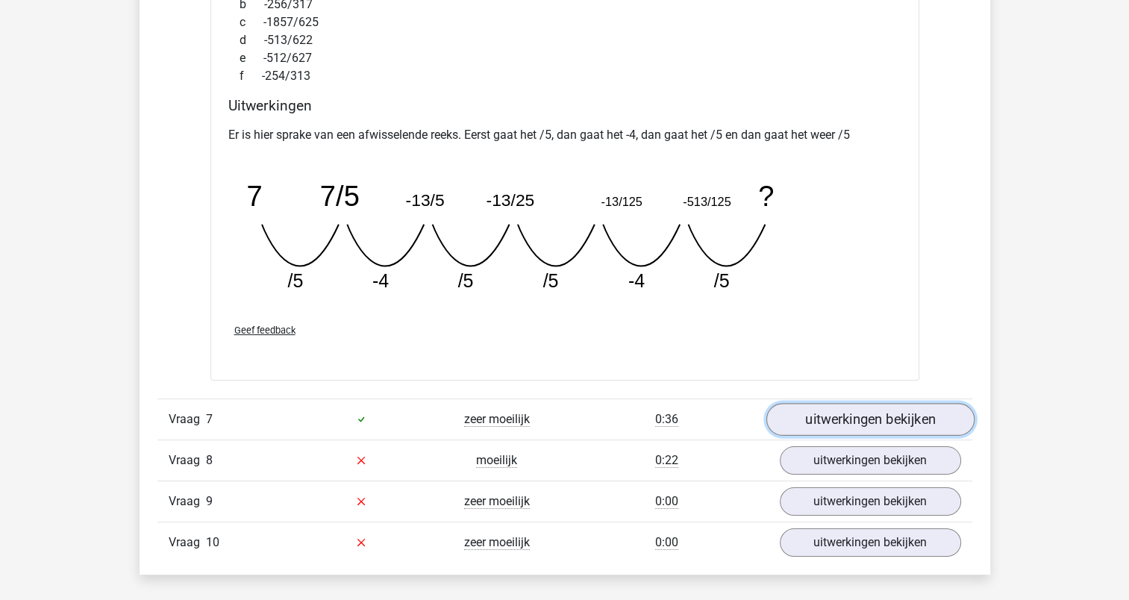
click at [863, 412] on link "uitwerkingen bekijken" at bounding box center [870, 419] width 208 height 33
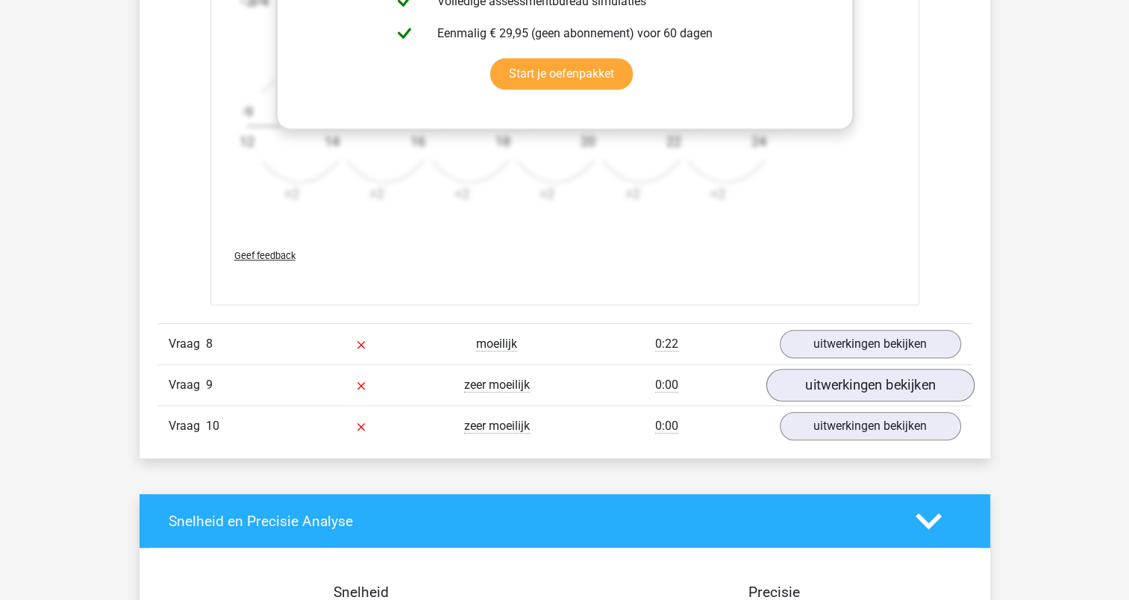
scroll to position [6792, 0]
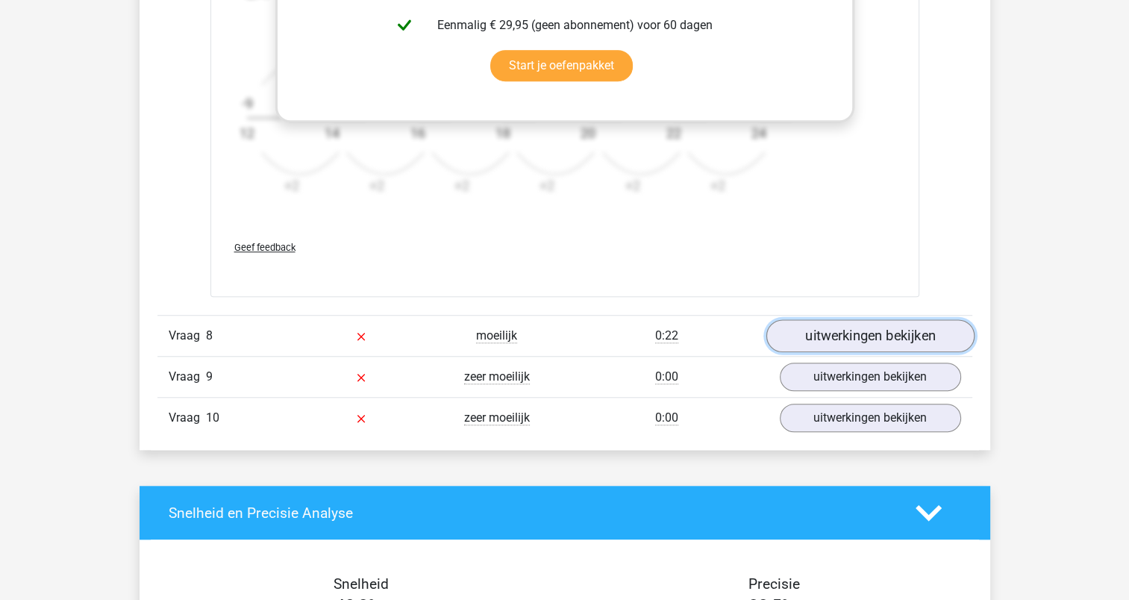
click at [855, 322] on link "uitwerkingen bekijken" at bounding box center [870, 335] width 208 height 33
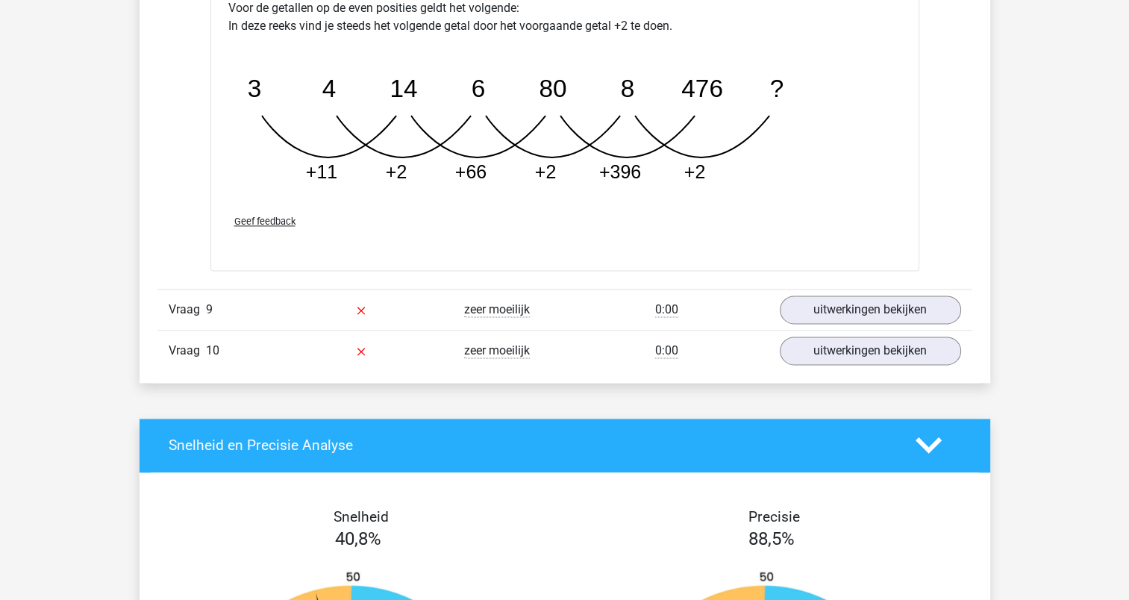
scroll to position [7613, 0]
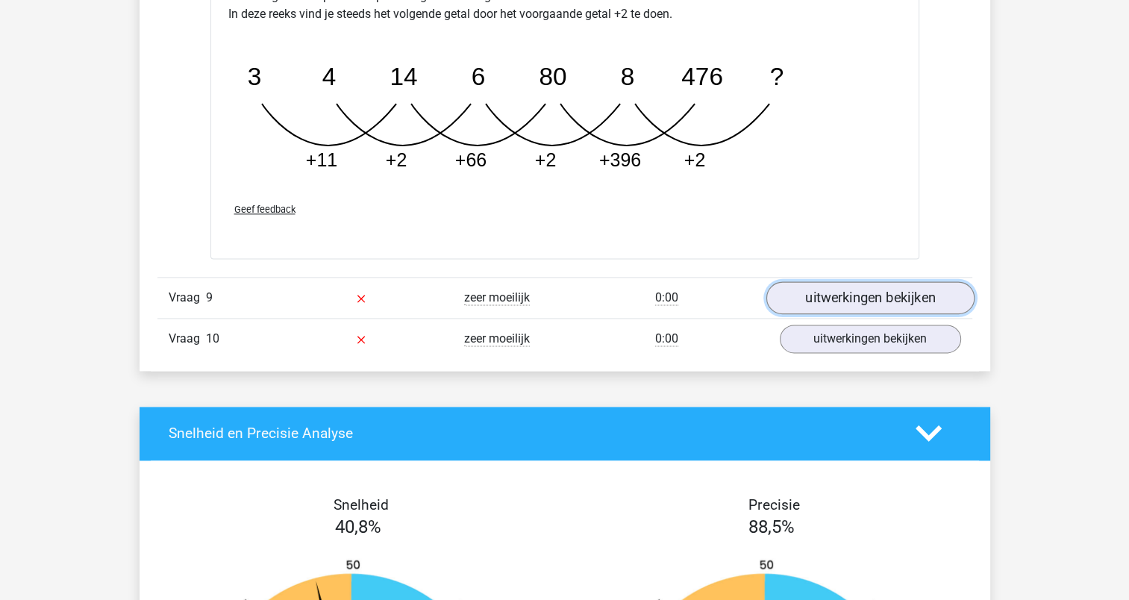
click at [853, 287] on link "uitwerkingen bekijken" at bounding box center [870, 297] width 208 height 33
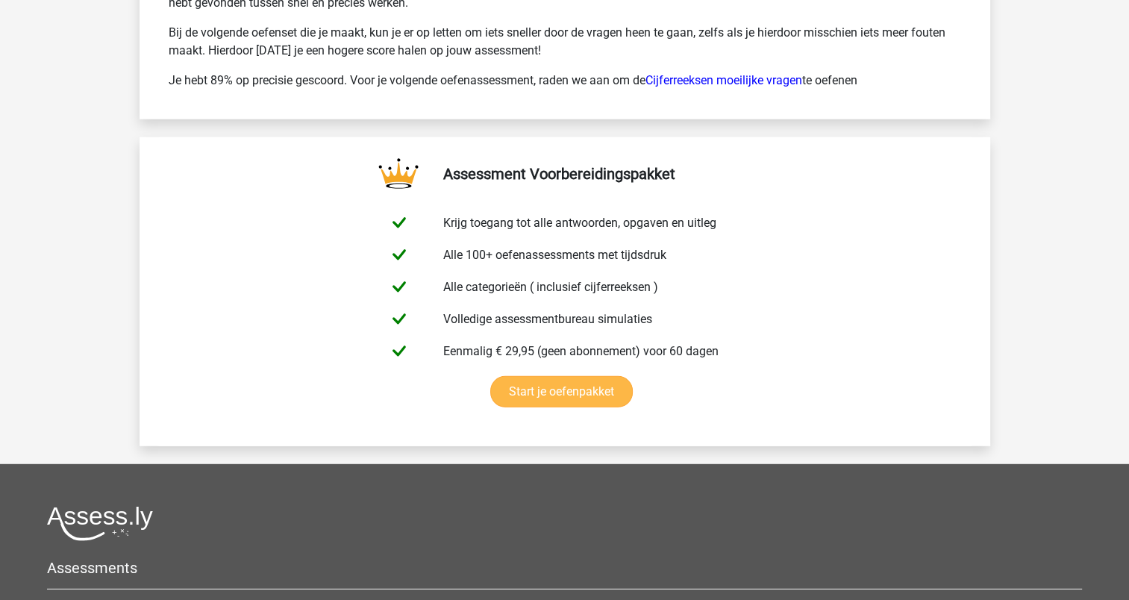
scroll to position [9478, 0]
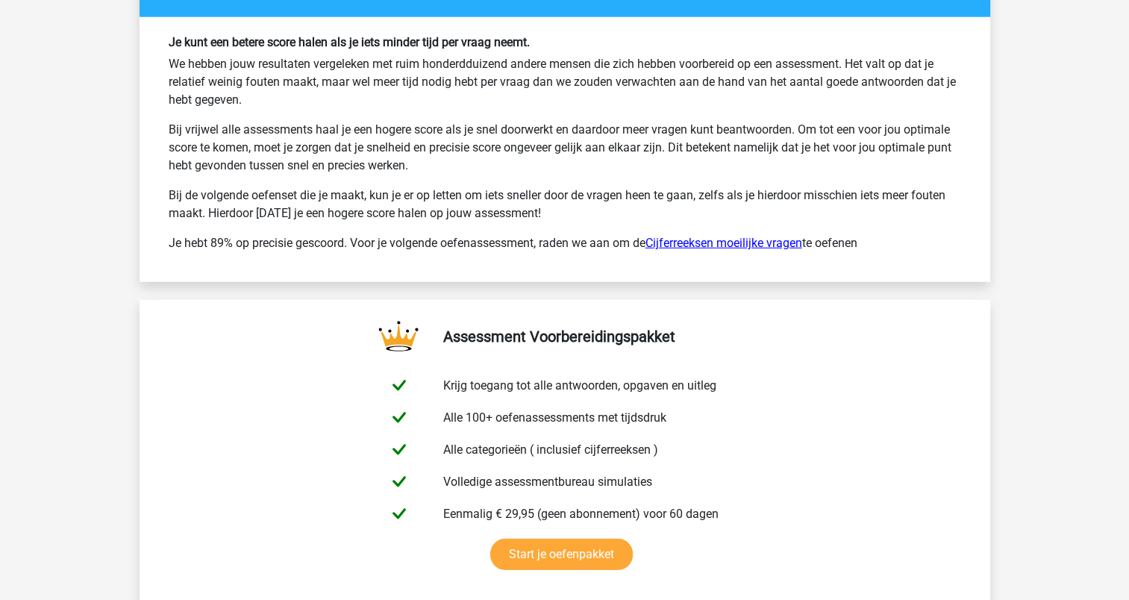
click at [728, 236] on link "Cijferreeksen moeilijke vragen" at bounding box center [724, 243] width 157 height 14
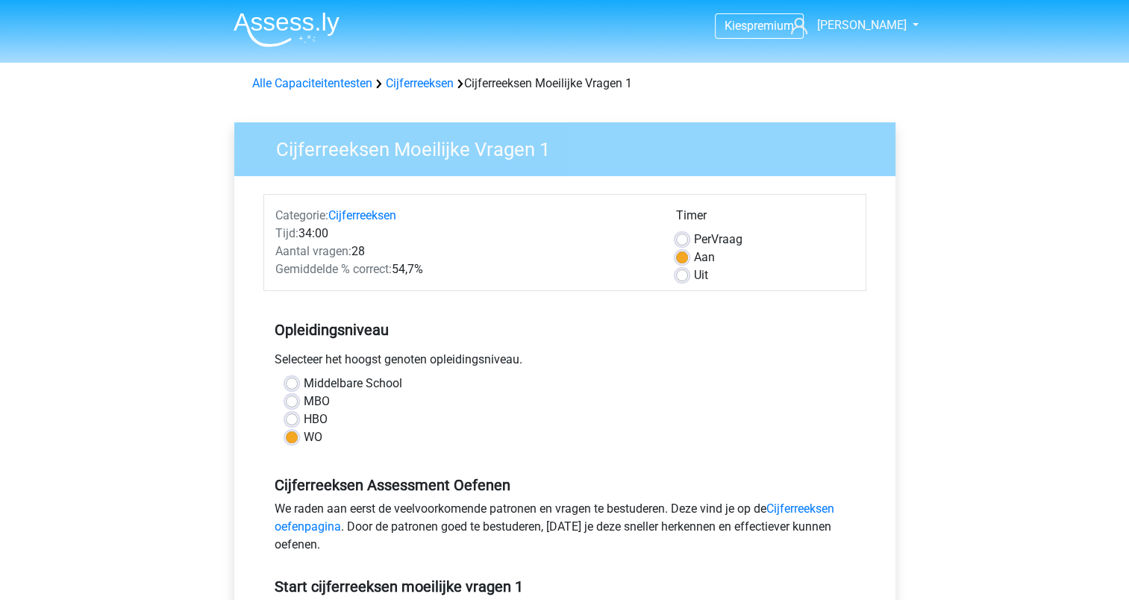
drag, startPoint x: 611, startPoint y: 384, endPoint x: 435, endPoint y: 444, distance: 186.0
drag, startPoint x: 435, startPoint y: 444, endPoint x: 388, endPoint y: 418, distance: 53.8
click at [388, 418] on div "HBO" at bounding box center [565, 419] width 558 height 18
click at [352, 374] on div "Opleidingsniveau Selecteer het hoogst genoten opleidingsniveau. [GEOGRAPHIC_DAT…" at bounding box center [564, 377] width 603 height 161
drag, startPoint x: 352, startPoint y: 374, endPoint x: 296, endPoint y: 383, distance: 57.4
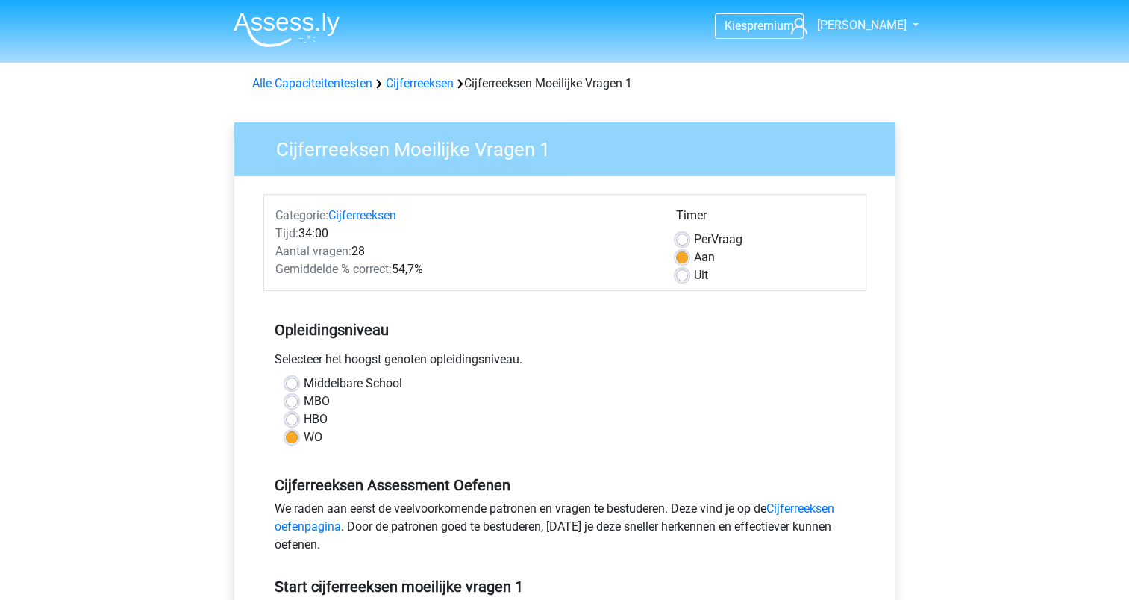
click at [304, 383] on label "Middelbare School" at bounding box center [353, 384] width 99 height 18
click at [293, 383] on input "Middelbare School" at bounding box center [292, 382] width 12 height 15
radio input "true"
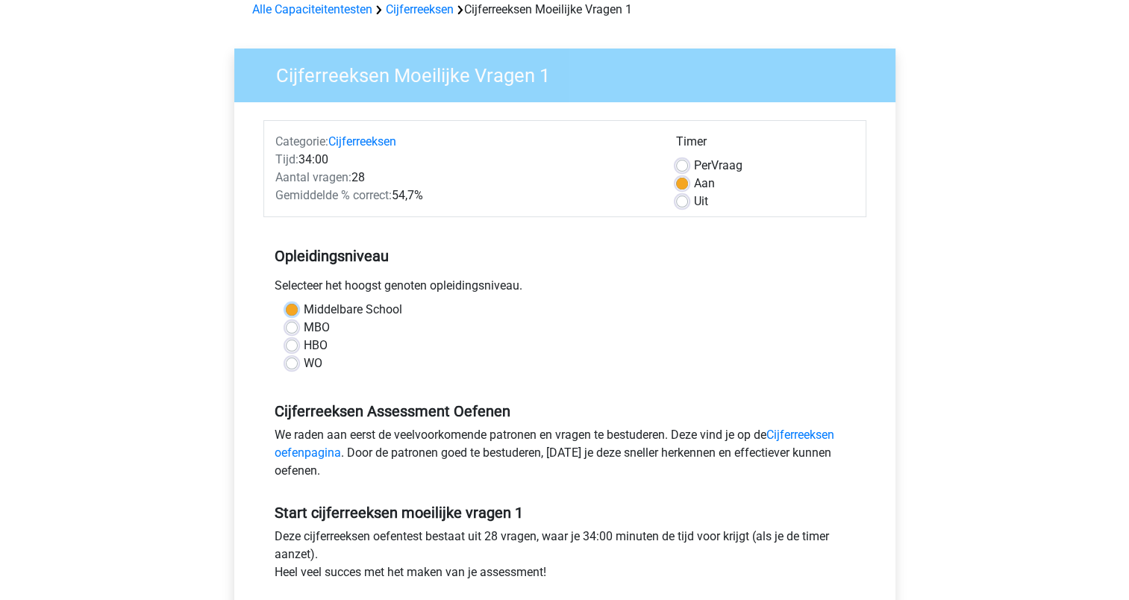
scroll to position [299, 0]
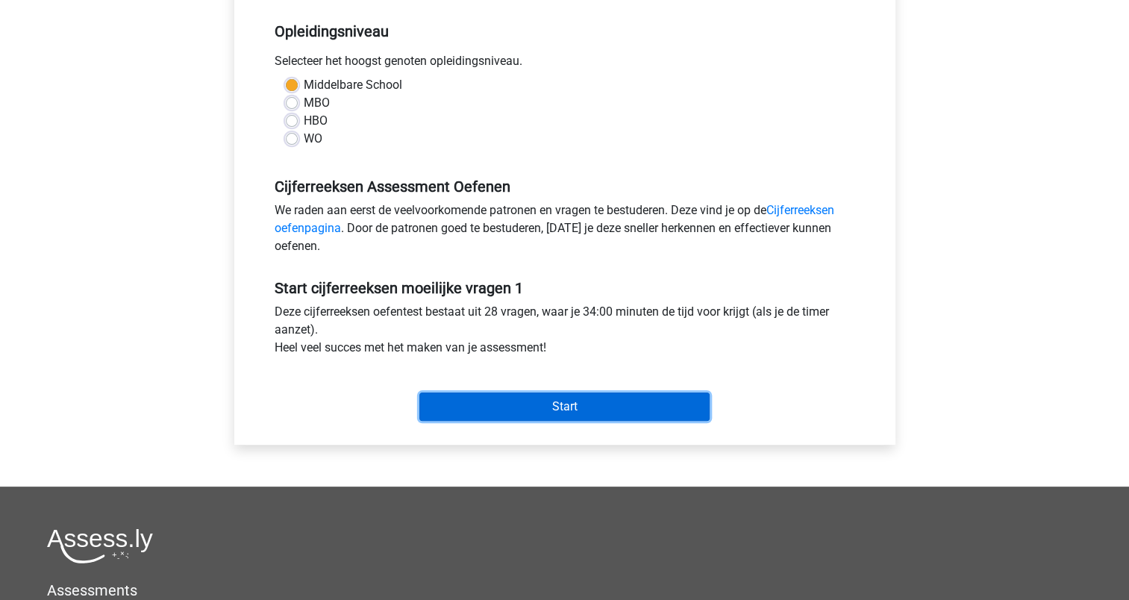
click at [643, 406] on input "Start" at bounding box center [564, 407] width 290 height 28
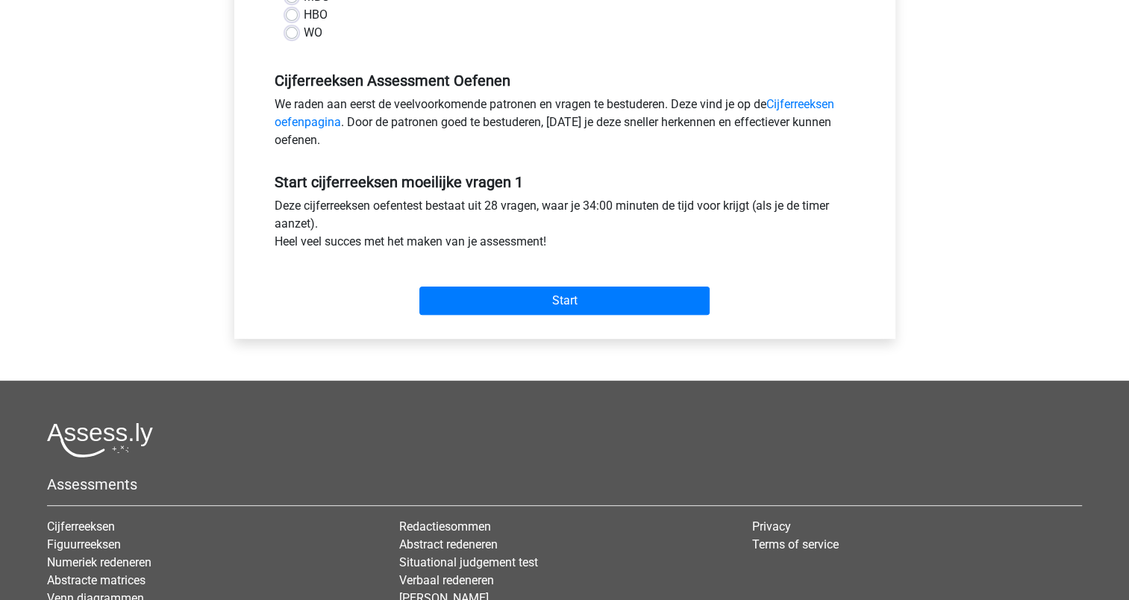
scroll to position [578, 0]
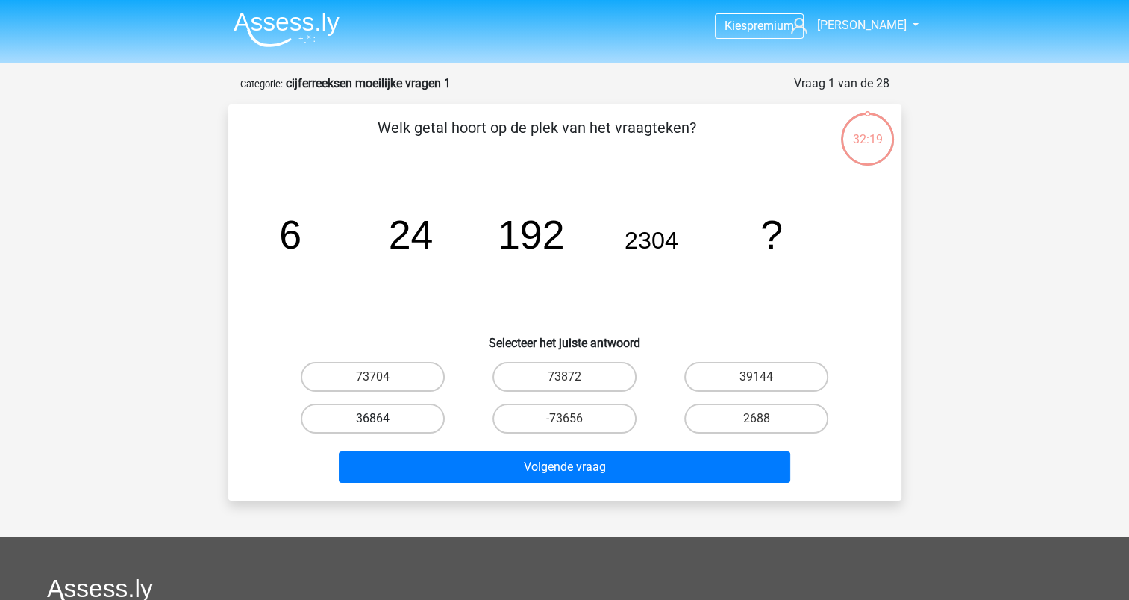
click at [367, 407] on label "36864" at bounding box center [373, 419] width 144 height 30
click at [372, 419] on input "36864" at bounding box center [377, 424] width 10 height 10
radio input "true"
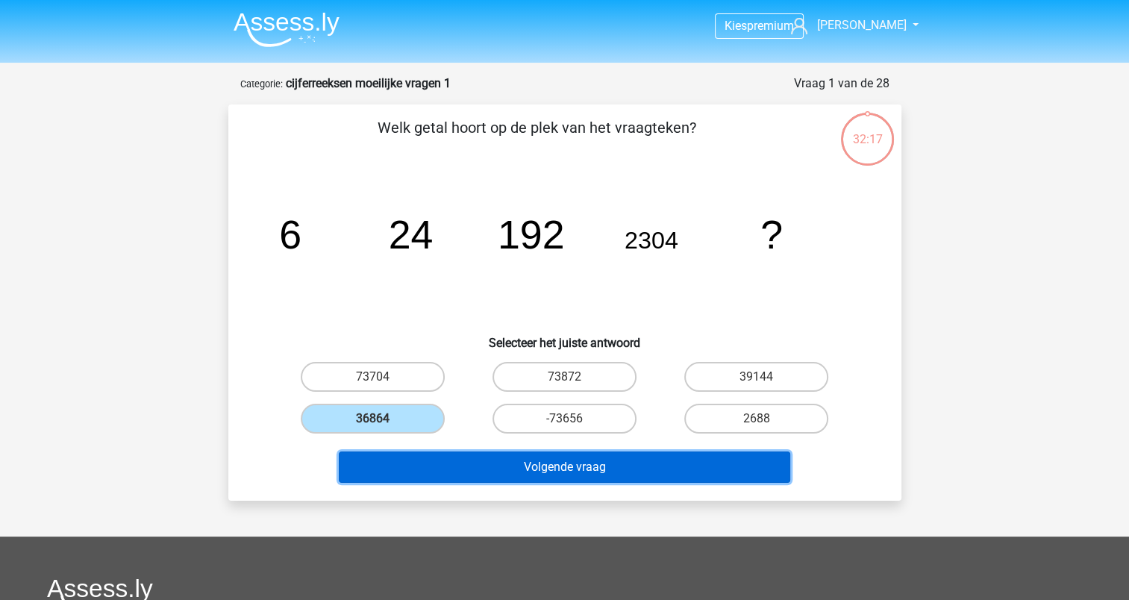
click at [606, 465] on button "Volgende vraag" at bounding box center [565, 467] width 452 height 31
